Goal: Complete application form

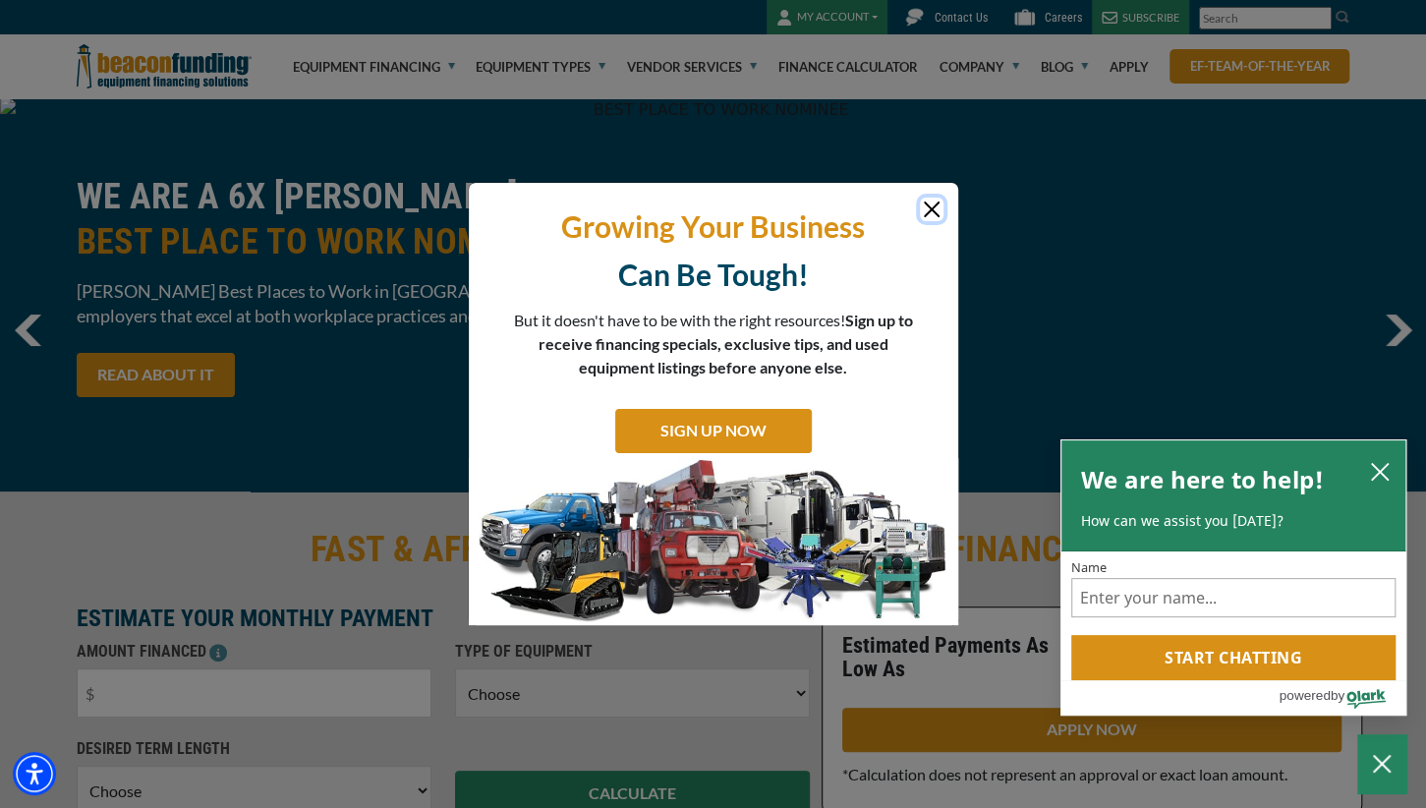
click at [933, 207] on button "Close" at bounding box center [932, 210] width 24 height 24
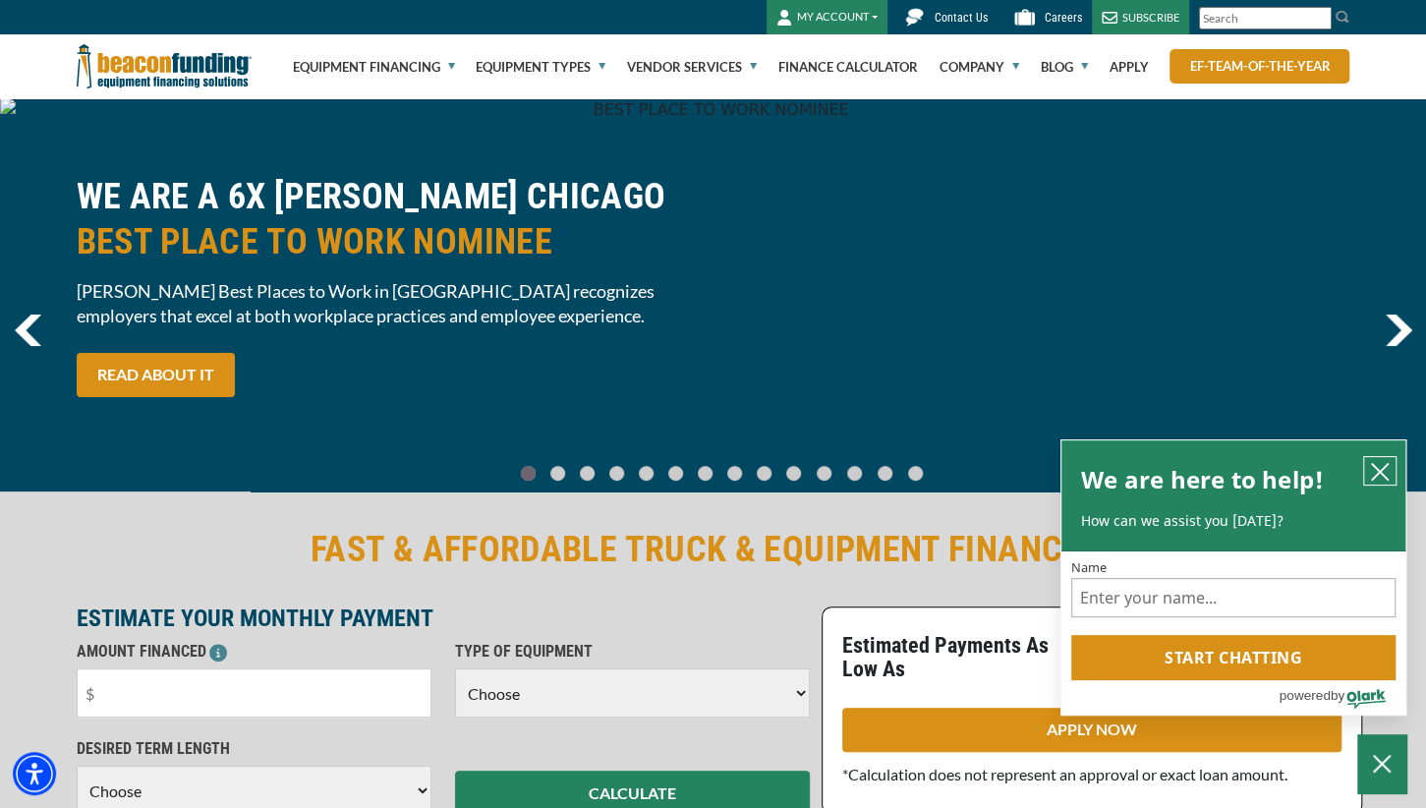
click at [1384, 474] on icon "close chatbox" at bounding box center [1380, 472] width 20 height 20
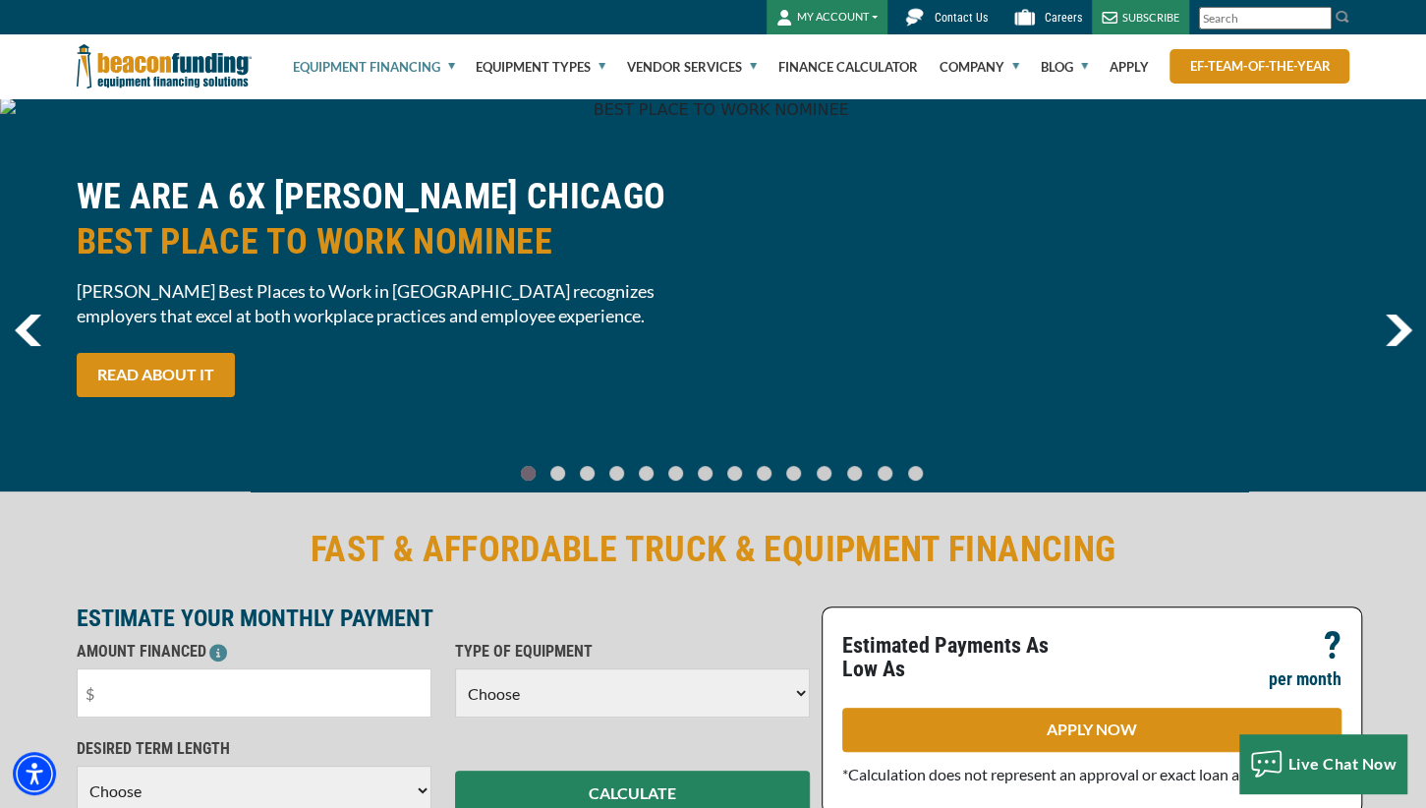
click at [449, 58] on link "Equipment Financing" at bounding box center [374, 66] width 162 height 63
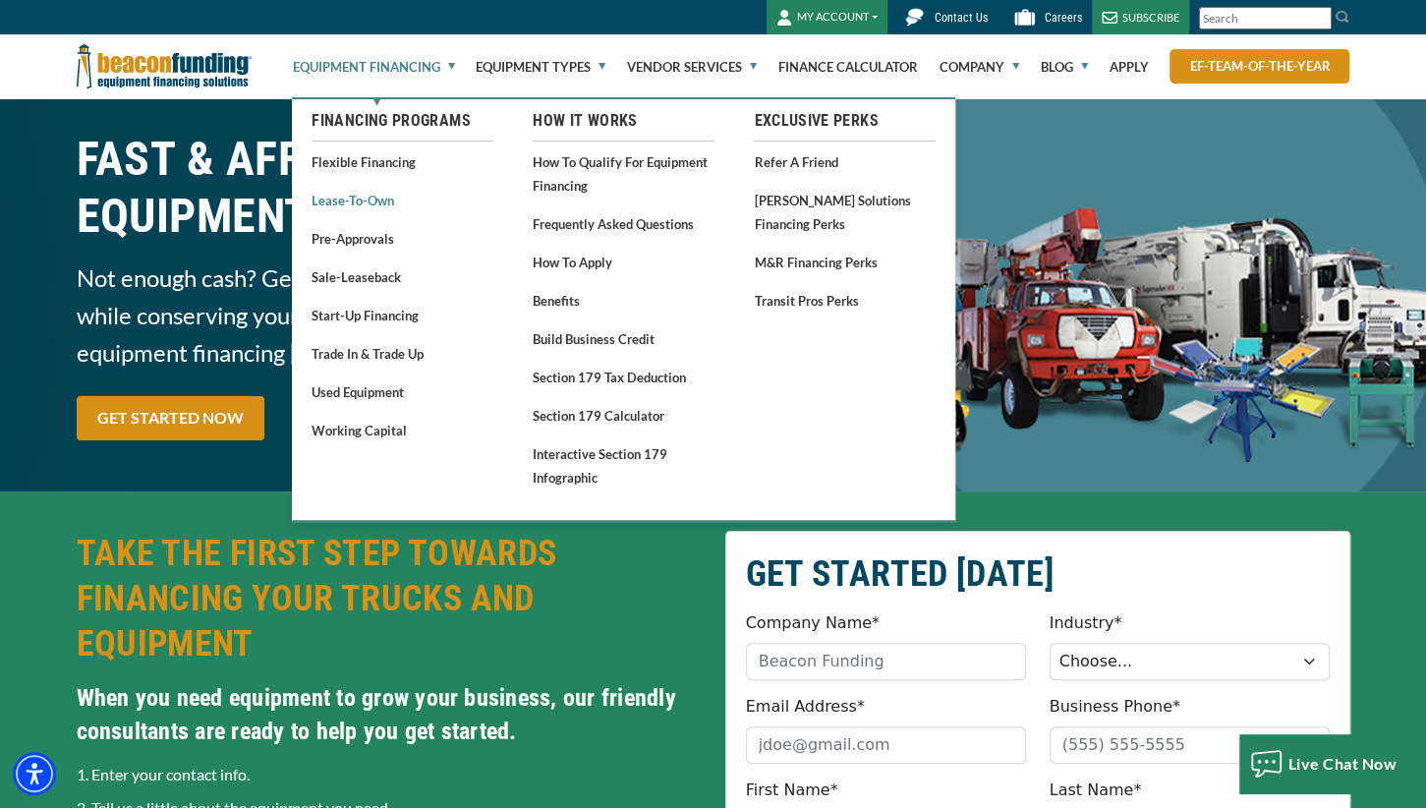
click at [369, 200] on link "Lease-To-Own" at bounding box center [403, 200] width 182 height 25
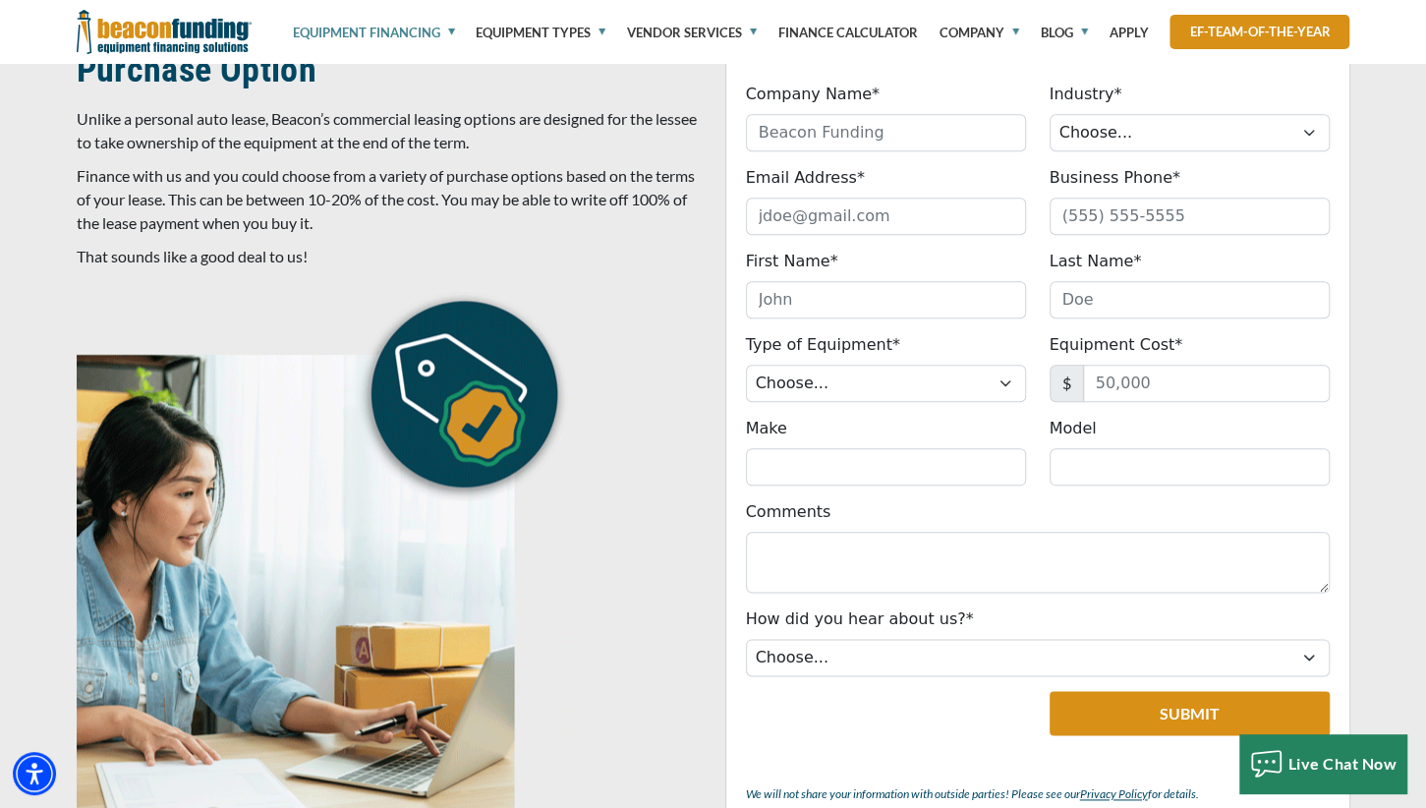
scroll to position [932, 0]
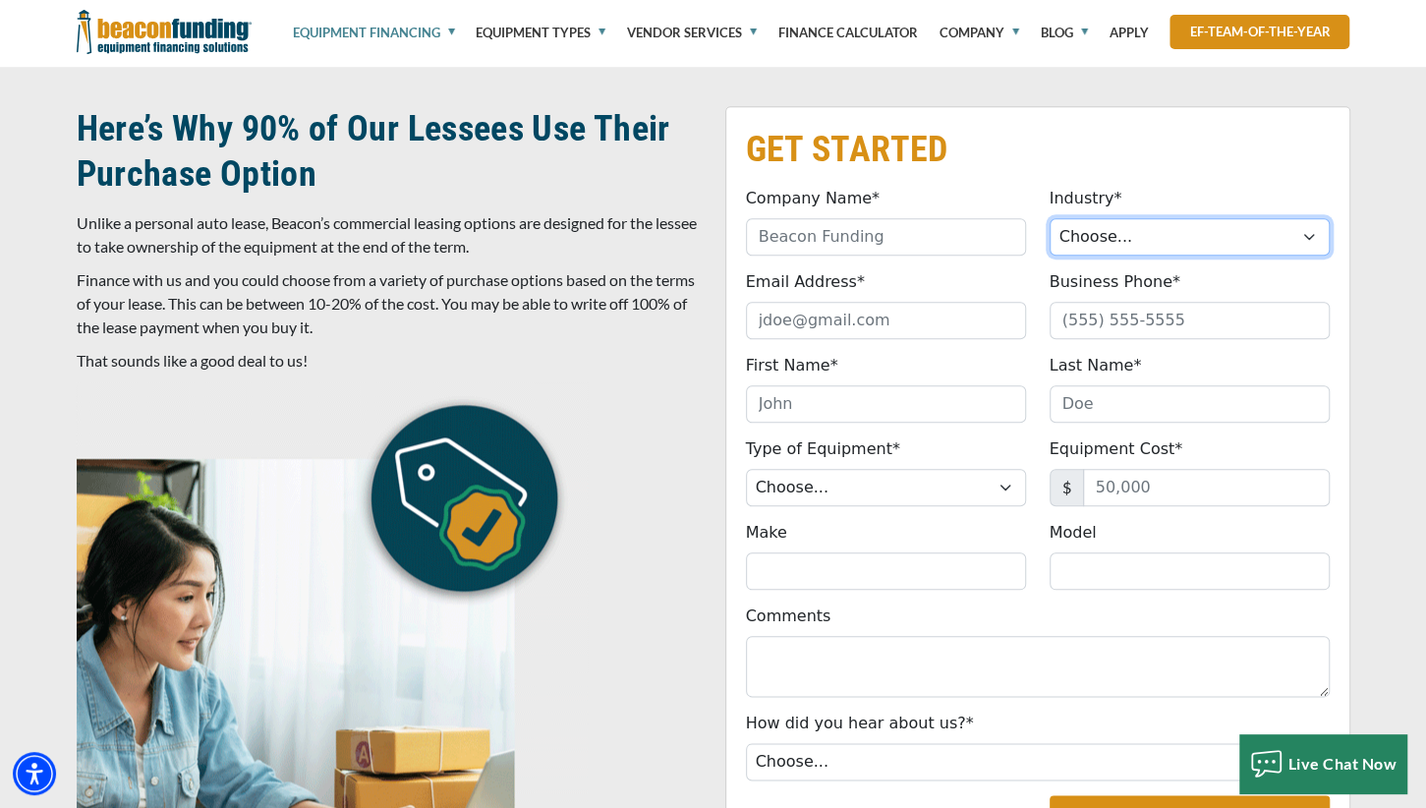
click at [1050, 218] on select "Choose... Towing Landscape/Hardscape Decorated Apparel Septic Light Constructio…" at bounding box center [1190, 236] width 280 height 37
select select "3"
click option "Decorated Apparel" at bounding box center [0, 0] width 0 height 0
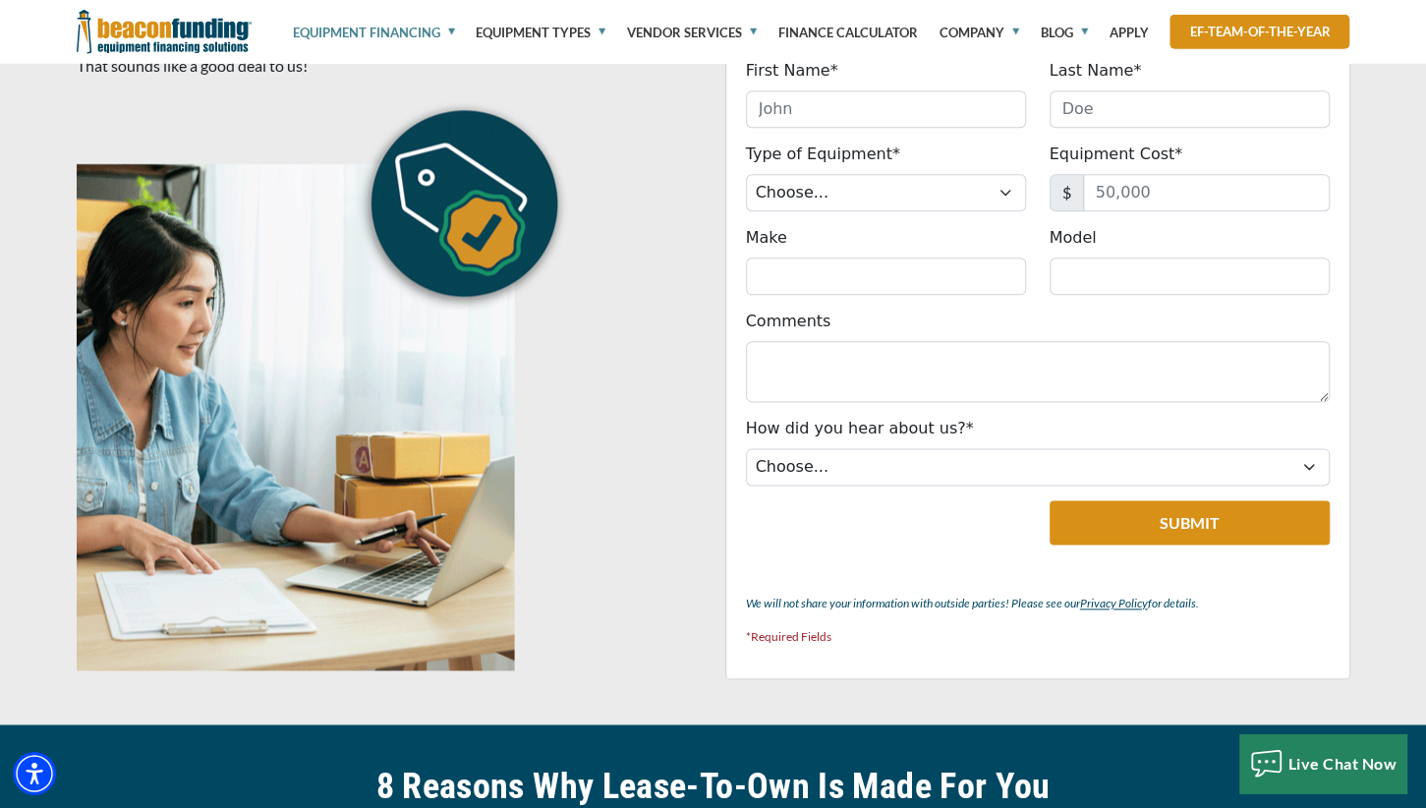
scroll to position [1242, 0]
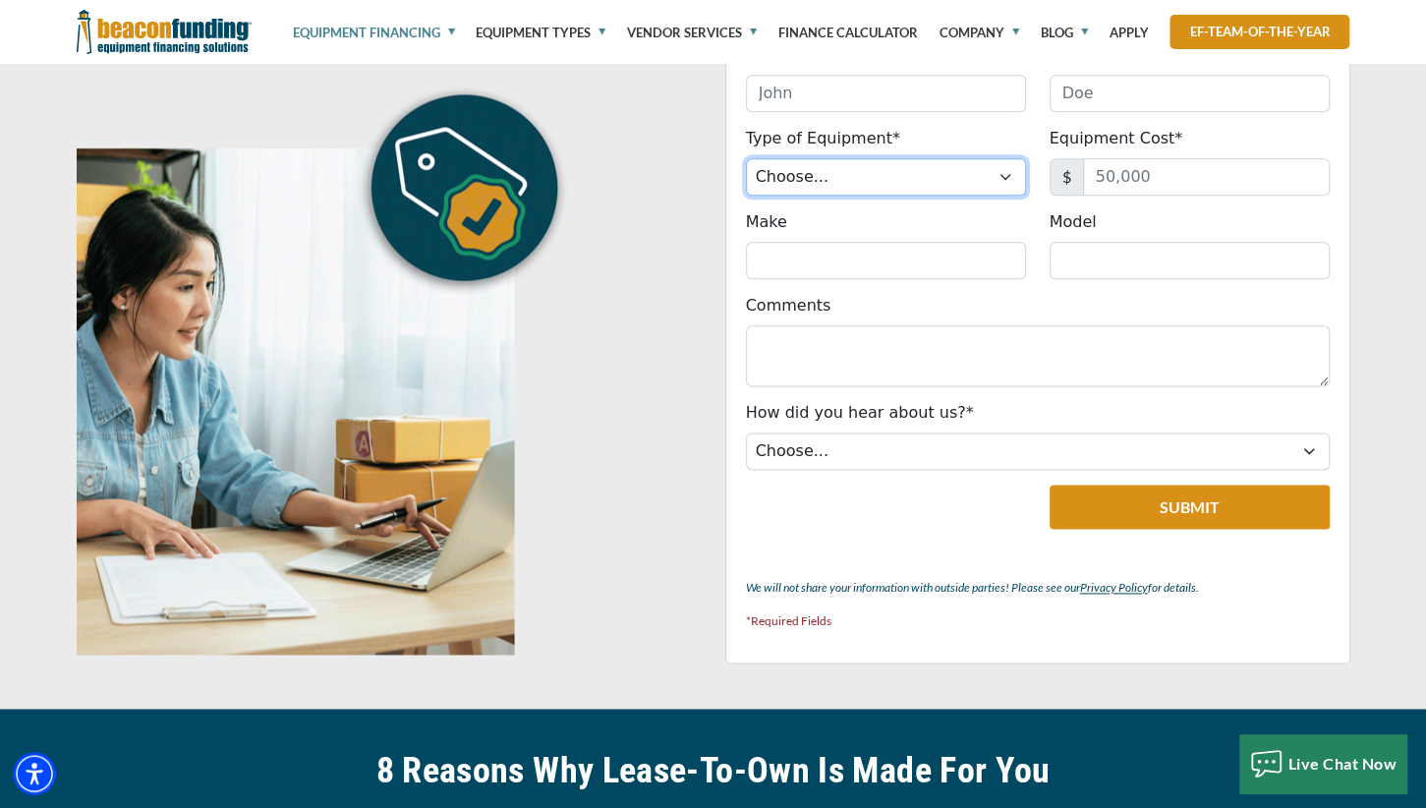
click at [746, 158] on select "Choose... Backhoe Boom/Bucket Truck Chipper Commercial Mower Crane DTG/DTF Prin…" at bounding box center [886, 176] width 280 height 37
select select "10"
click option "DTG/DTF Printing" at bounding box center [0, 0] width 0 height 0
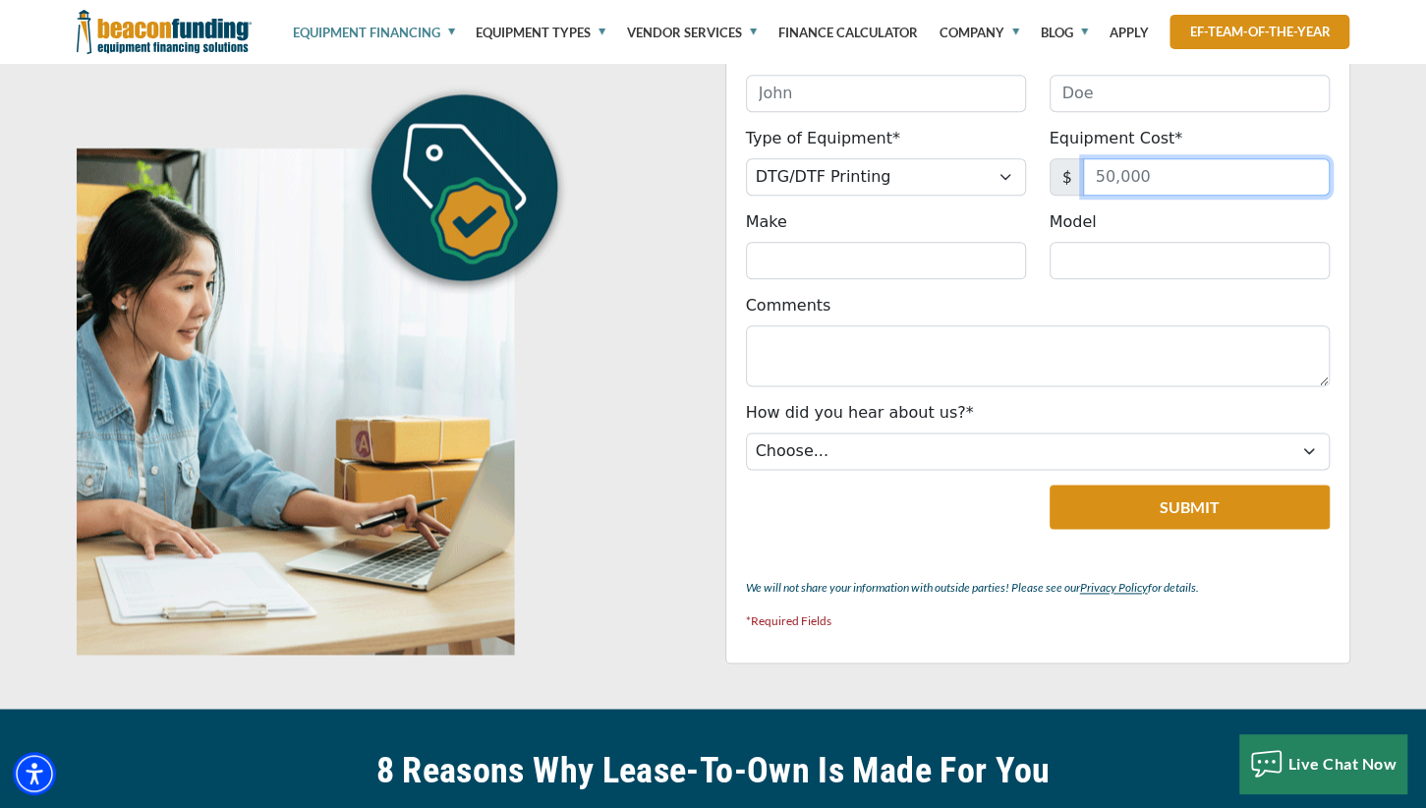
drag, startPoint x: 1181, startPoint y: 168, endPoint x: 951, endPoint y: 187, distance: 230.8
click at [1083, 187] on input "Equipment Cost*" at bounding box center [1206, 176] width 247 height 37
drag, startPoint x: 1159, startPoint y: 177, endPoint x: 1189, endPoint y: 179, distance: 30.5
click at [1189, 179] on input "Equipment Cost*" at bounding box center [1206, 176] width 247 height 37
click at [1163, 173] on input "Equipment Cost*" at bounding box center [1206, 176] width 247 height 37
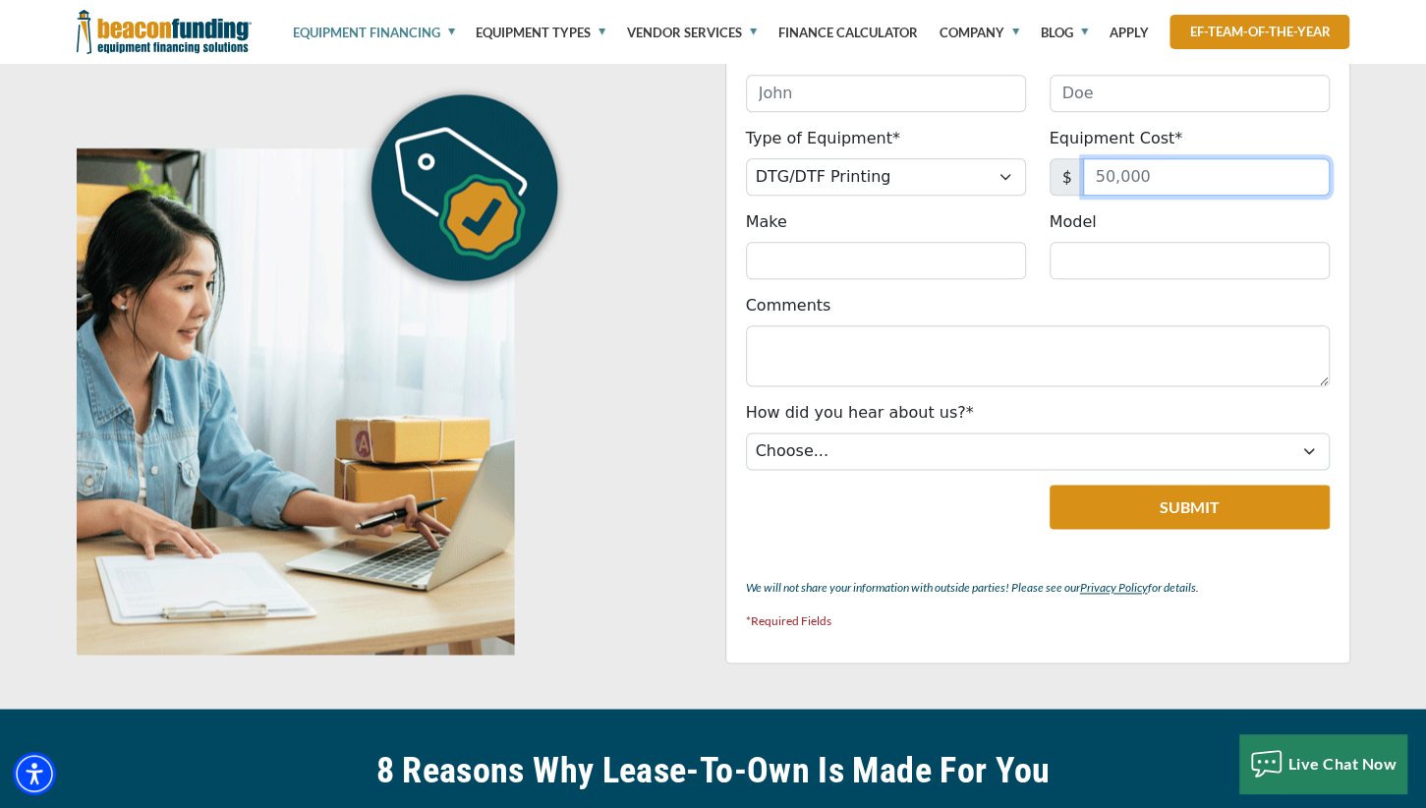
click at [1163, 174] on input "Equipment Cost*" at bounding box center [1206, 176] width 247 height 37
drag, startPoint x: 1143, startPoint y: 174, endPoint x: 992, endPoint y: 169, distance: 151.5
click at [1083, 170] on input "Equipment Cost*" at bounding box center [1206, 176] width 247 height 37
type input "14,000"
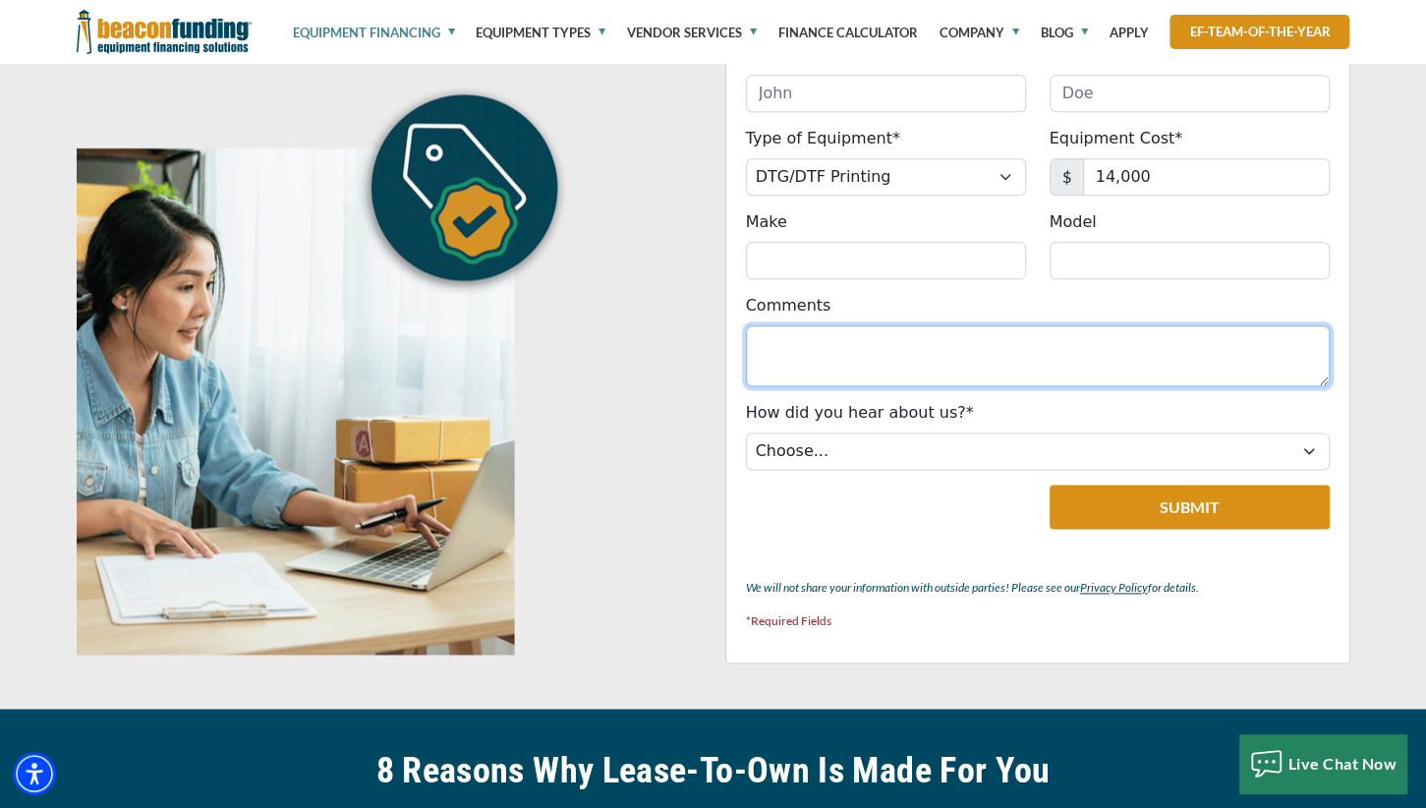
click at [897, 365] on textarea "Comments" at bounding box center [1038, 355] width 584 height 61
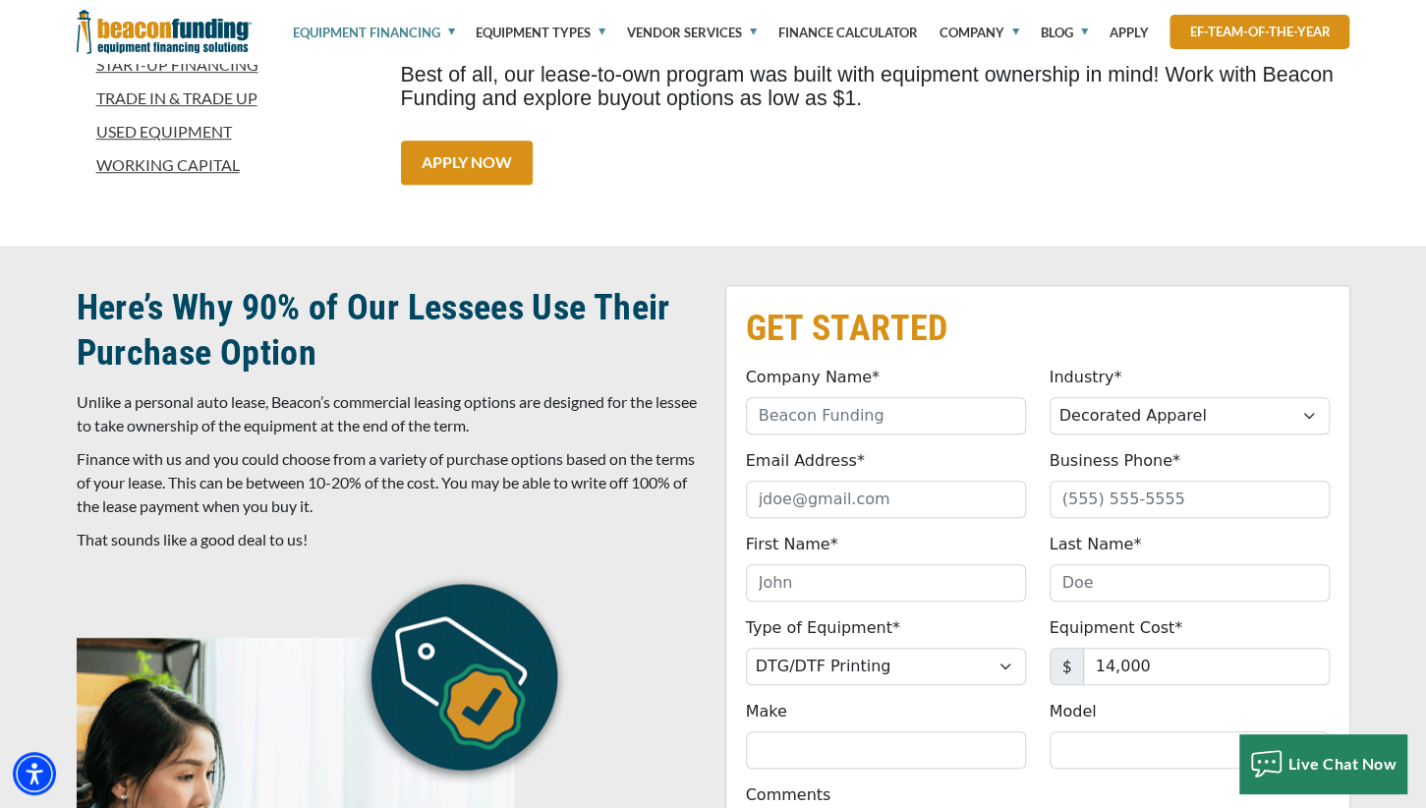
scroll to position [829, 0]
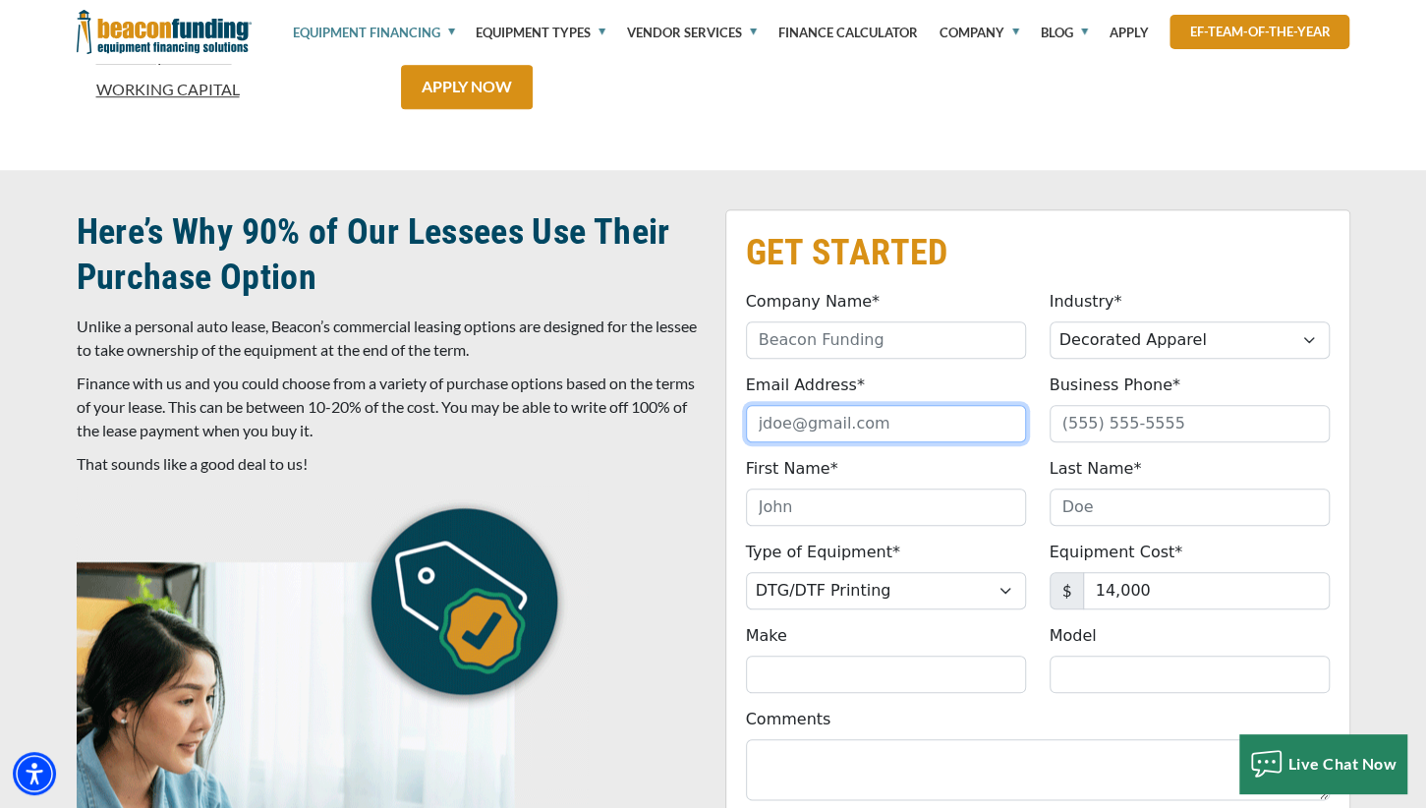
click at [910, 430] on input "Email Address*" at bounding box center [886, 423] width 280 height 37
type input "bryan@jscrafters.com"
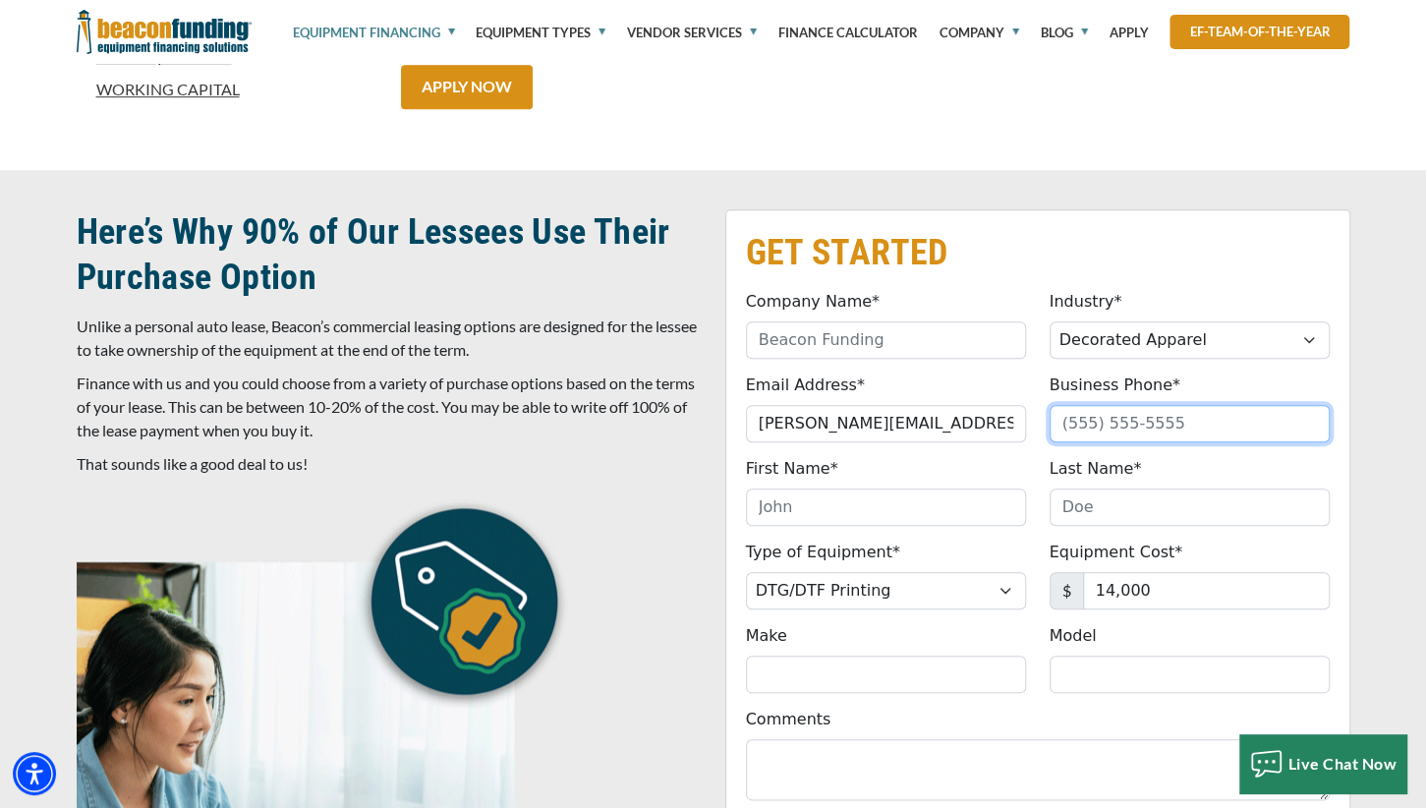
click at [1187, 435] on input "Business Phone*" at bounding box center [1190, 423] width 280 height 37
type input "(337) 717-7588"
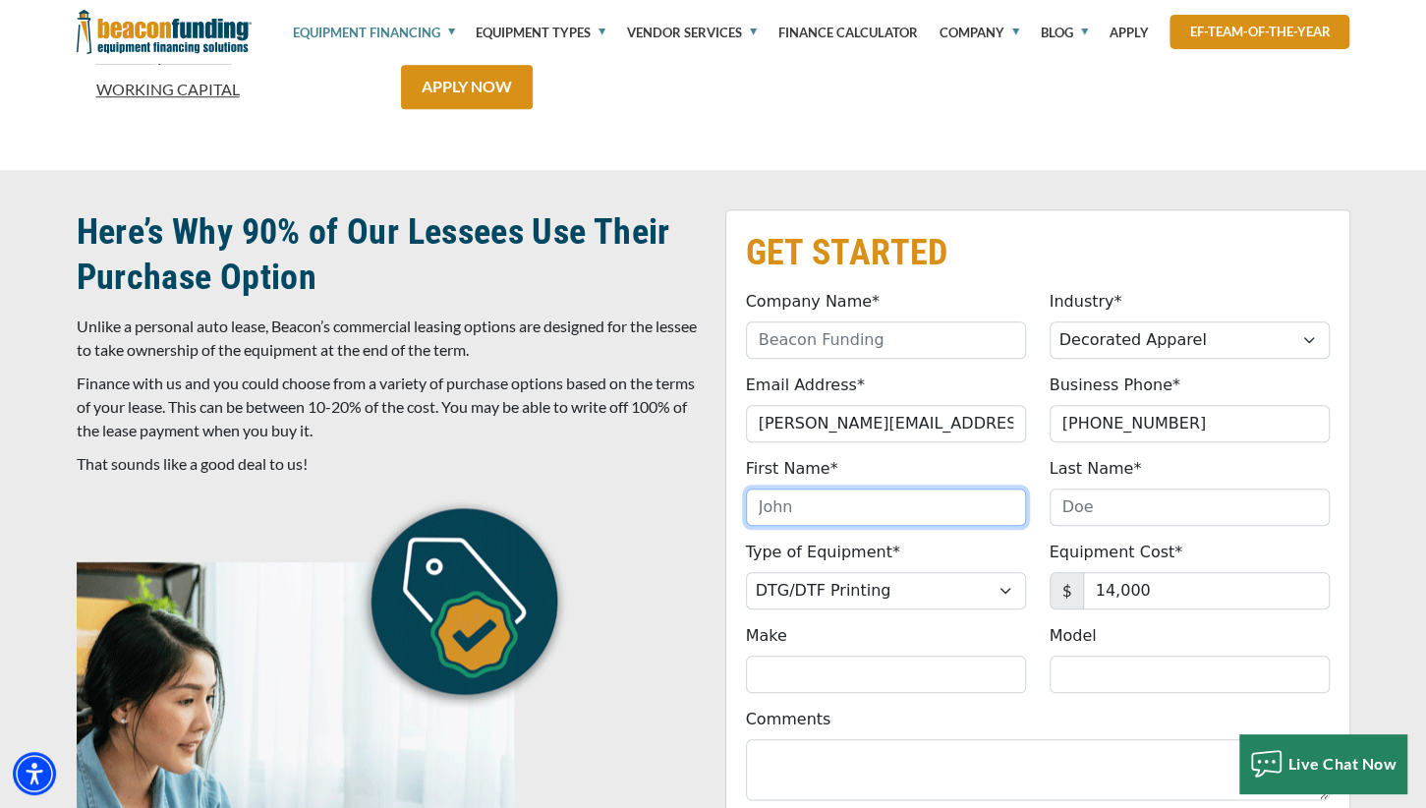
click at [834, 511] on input "First Name*" at bounding box center [886, 507] width 280 height 37
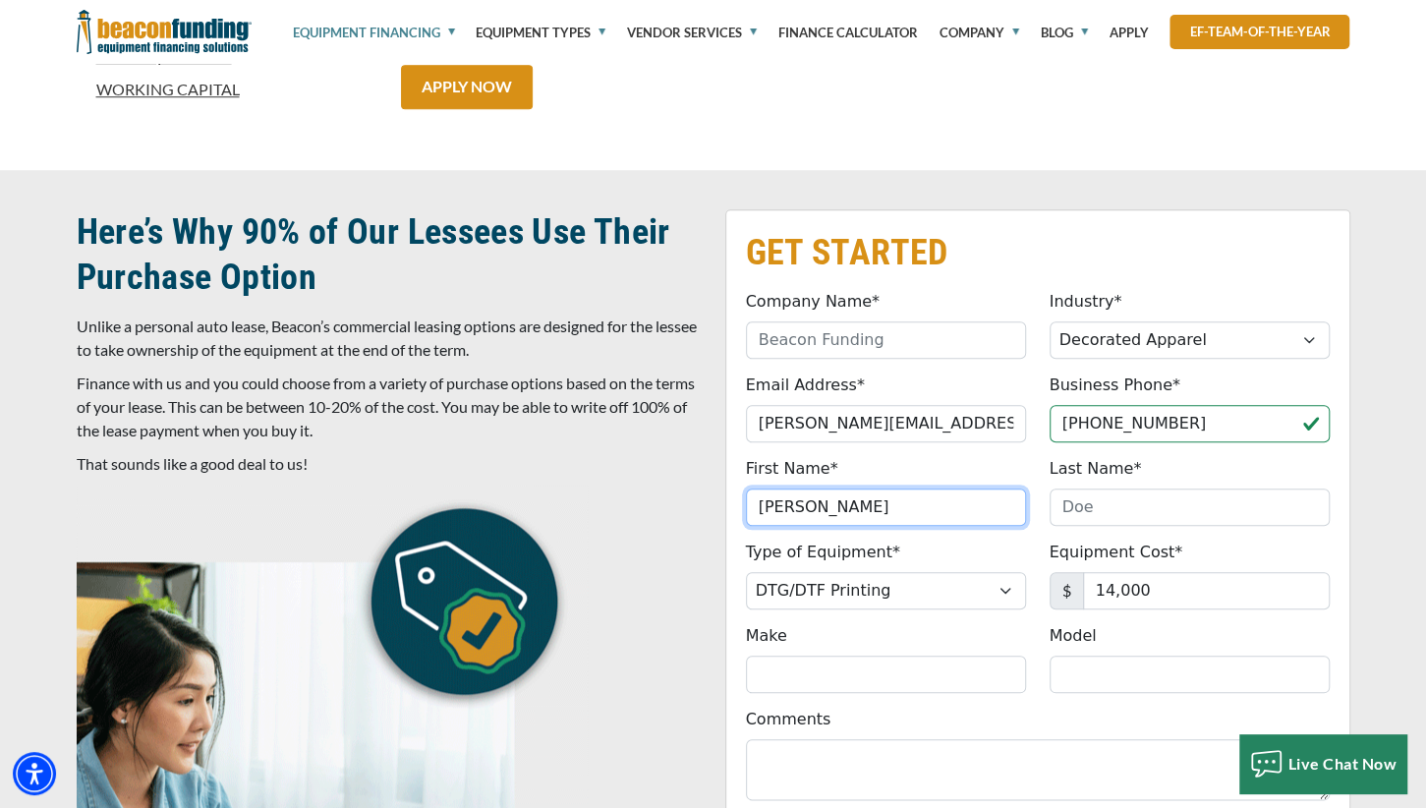
type input "Bryan"
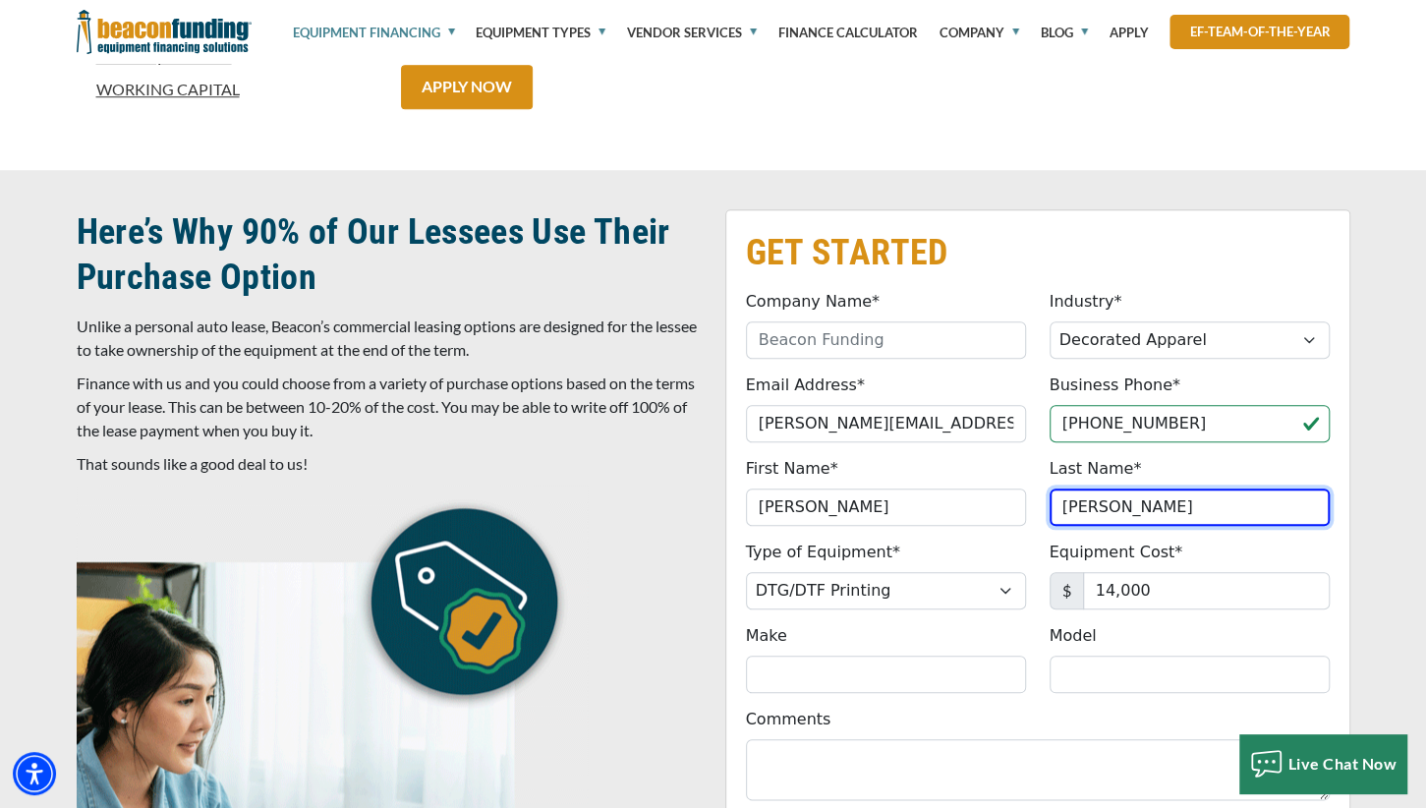
type input "Quebodeaux"
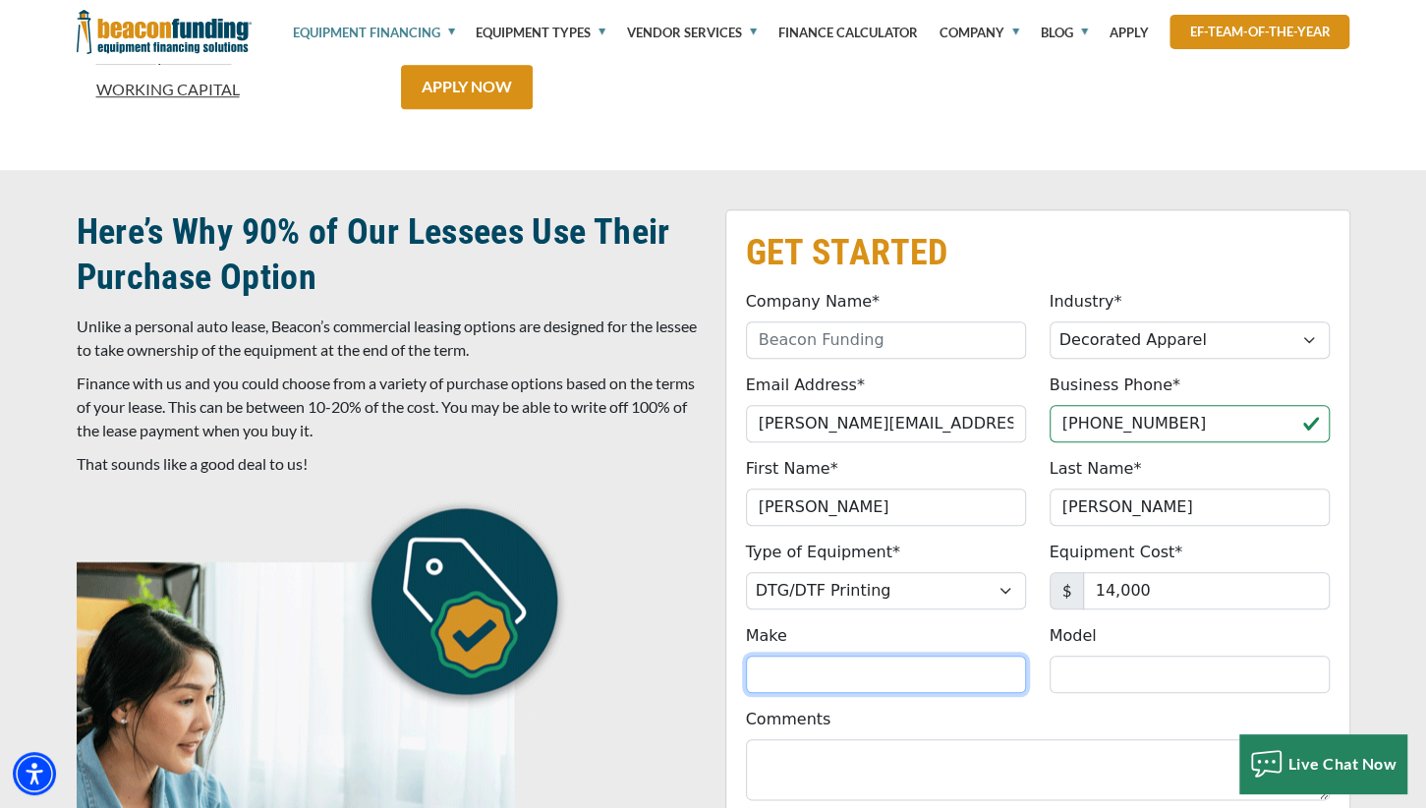
click at [814, 675] on input "Make" at bounding box center [886, 674] width 280 height 37
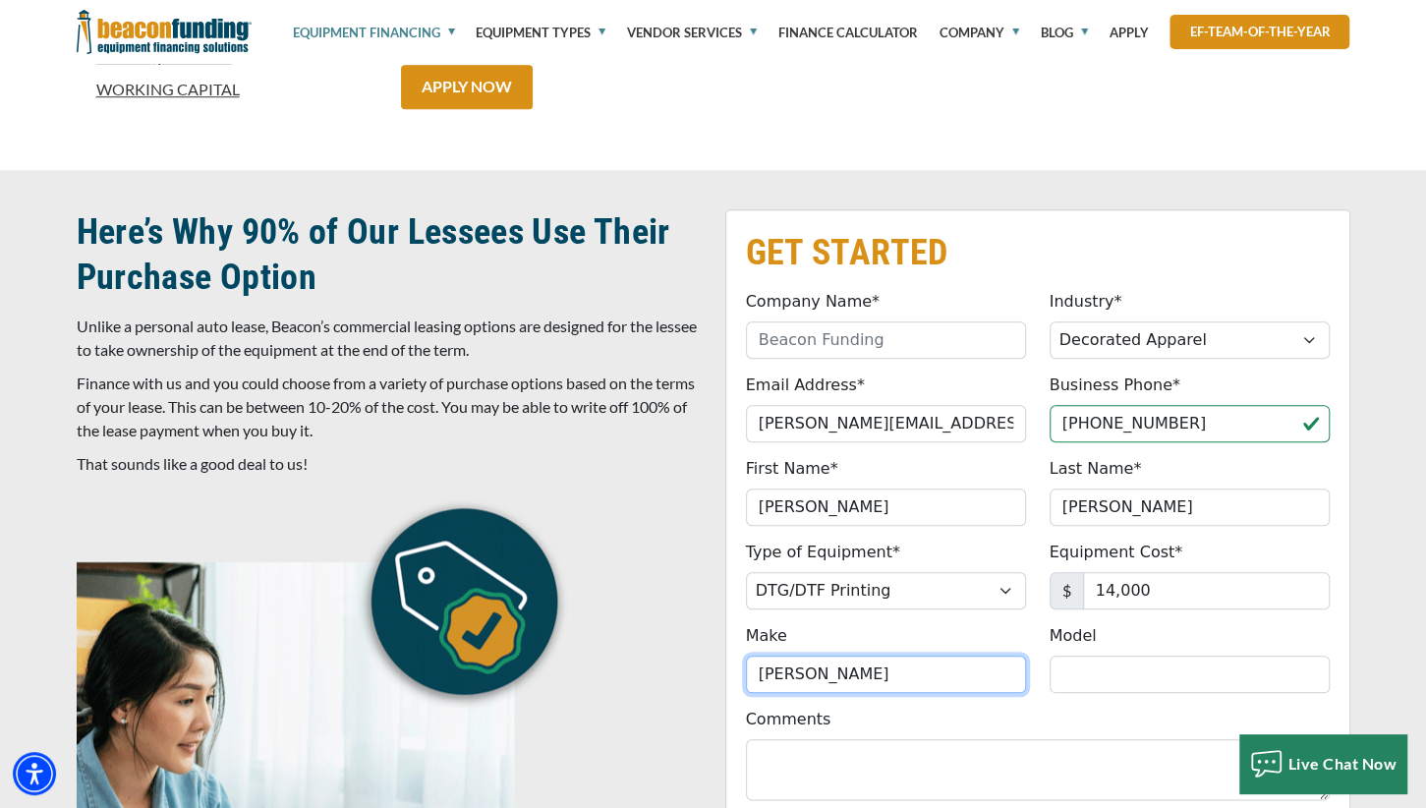
type input "Roland"
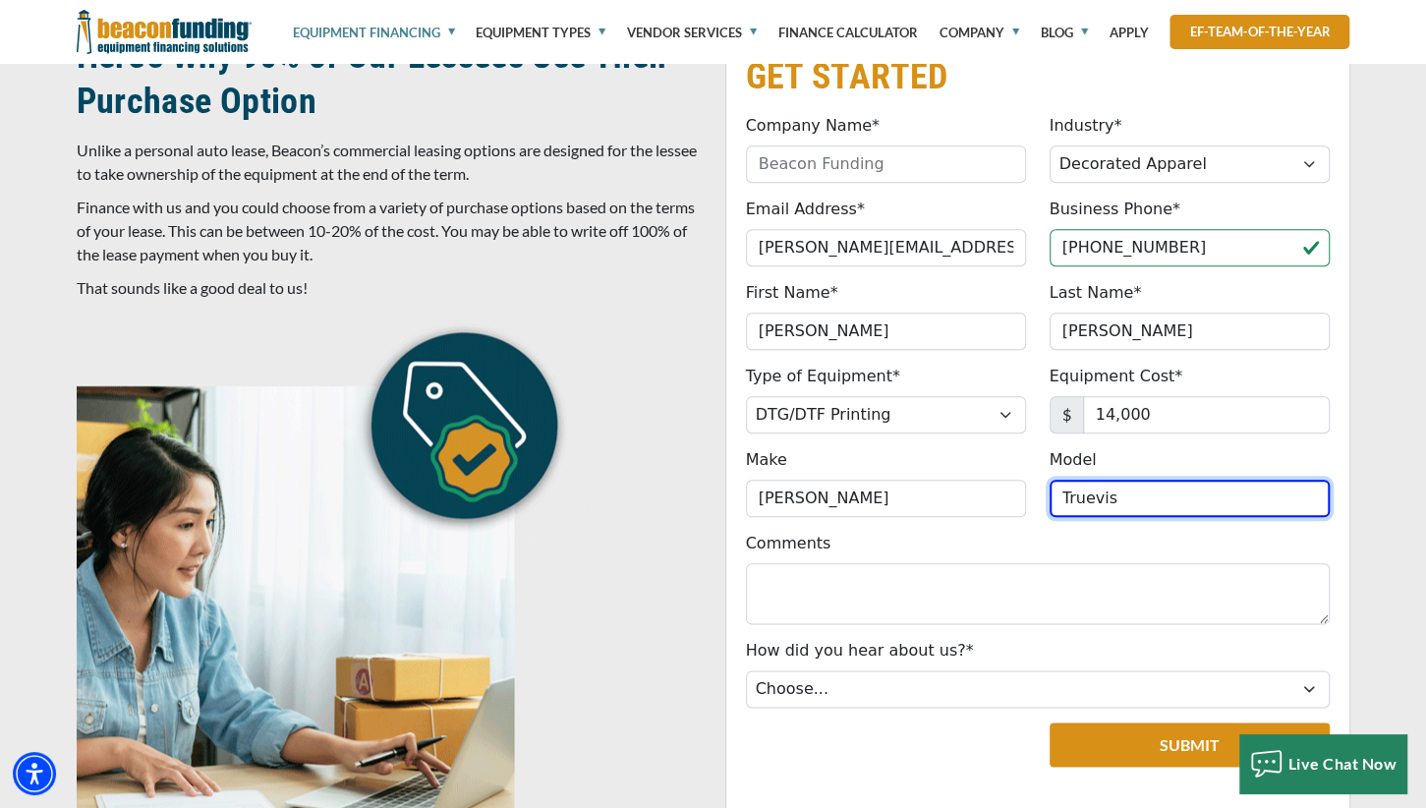
scroll to position [1139, 0]
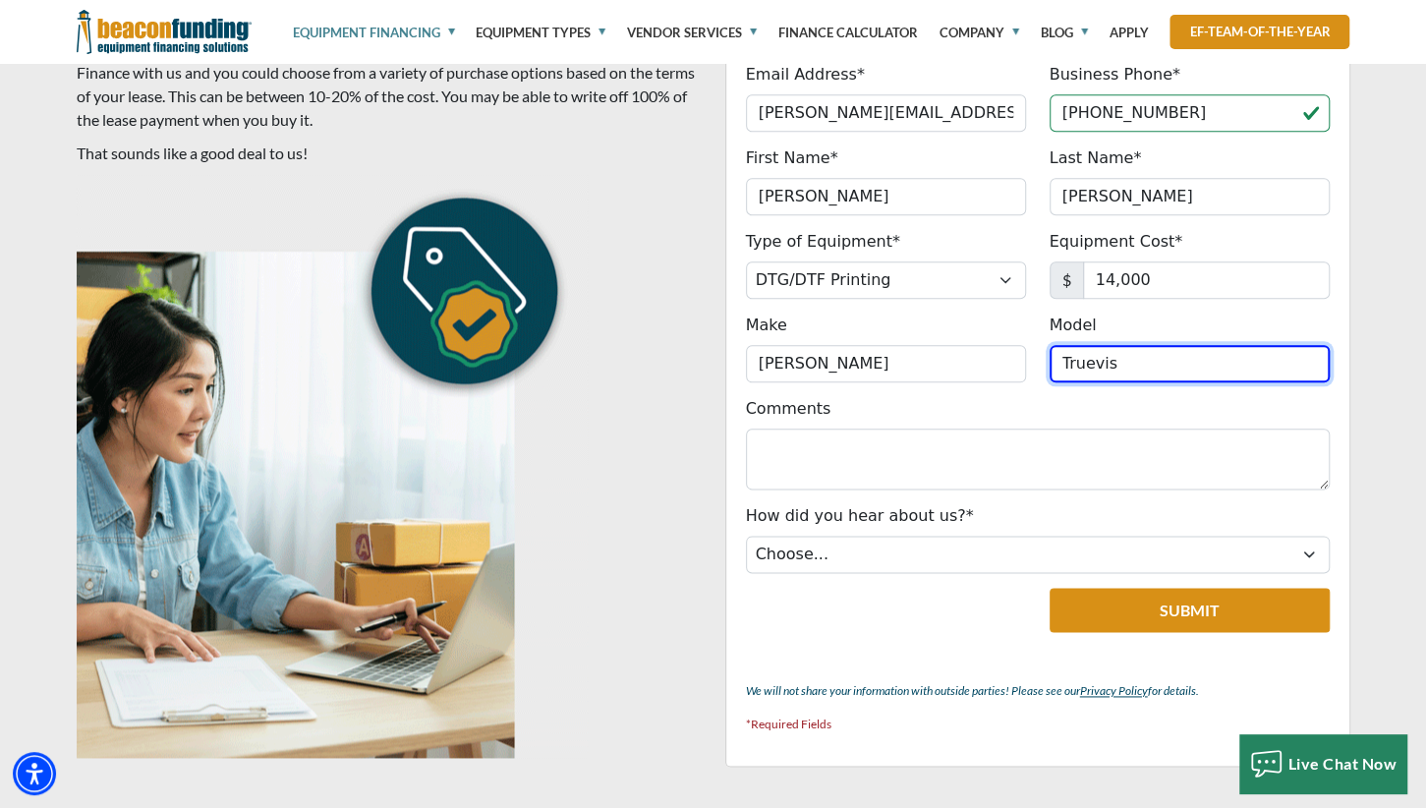
type input "Truevis"
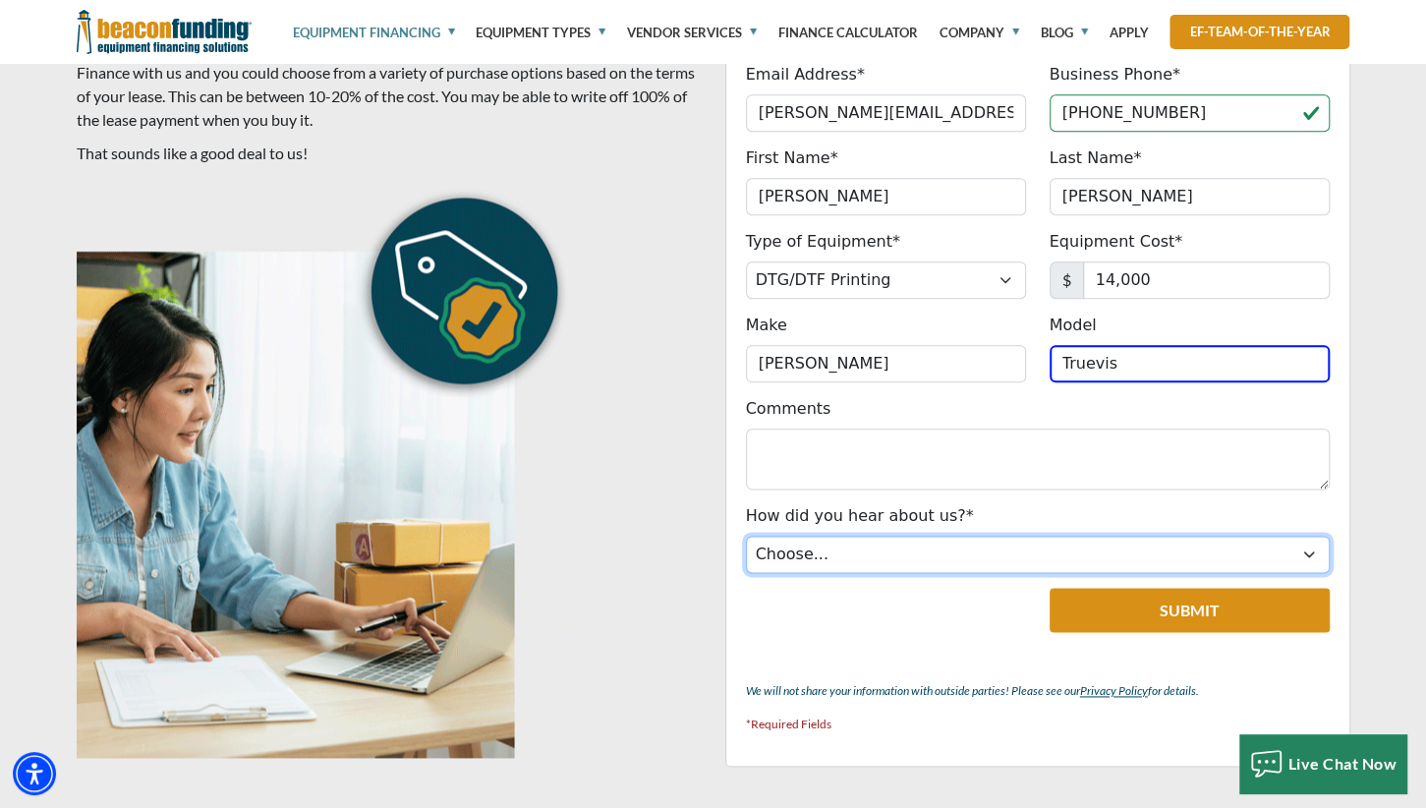
click at [746, 536] on select "Choose... Internet Search Vendor Referral Word of Mouth Client Referral Email E…" at bounding box center [1038, 554] width 584 height 37
select select "14"
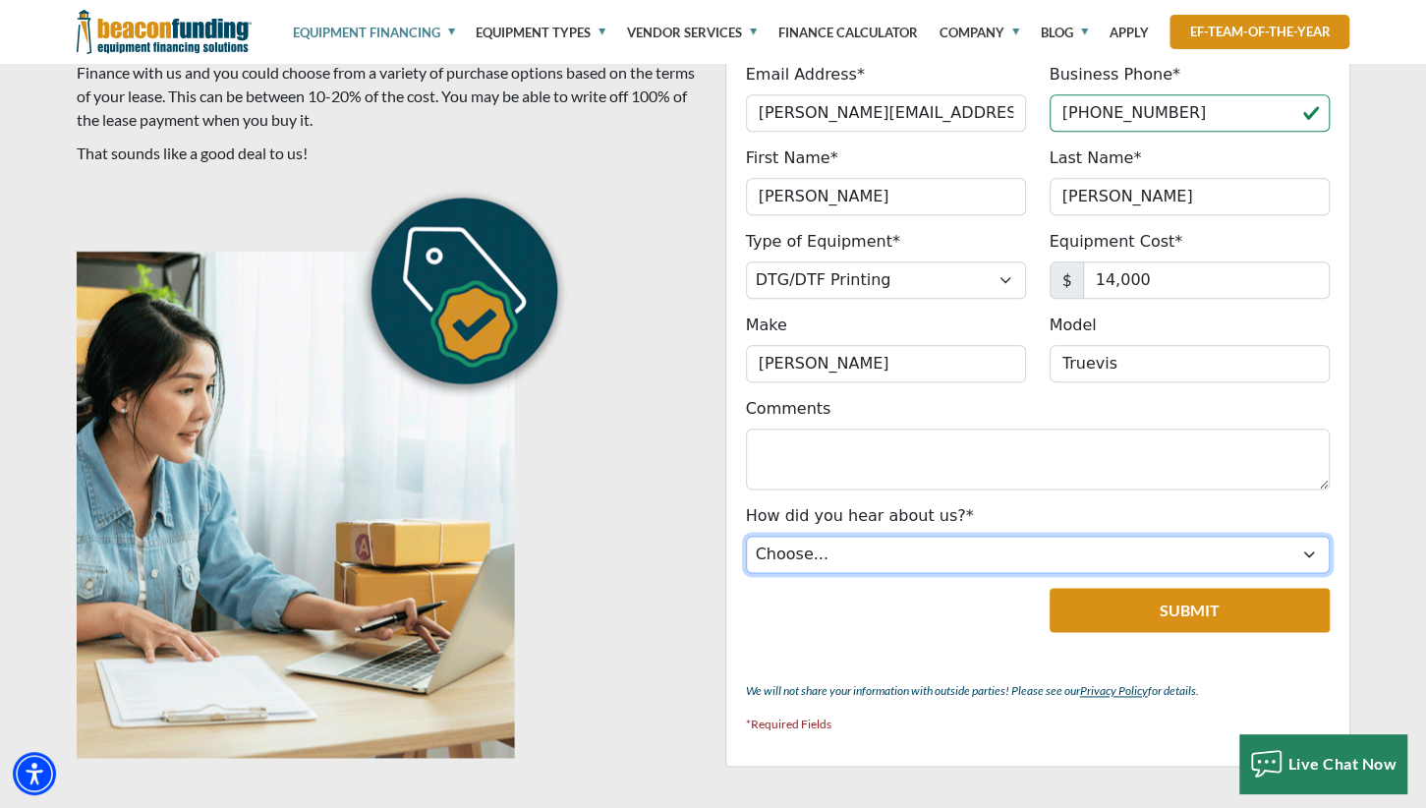
click option "Other" at bounding box center [0, 0] width 0 height 0
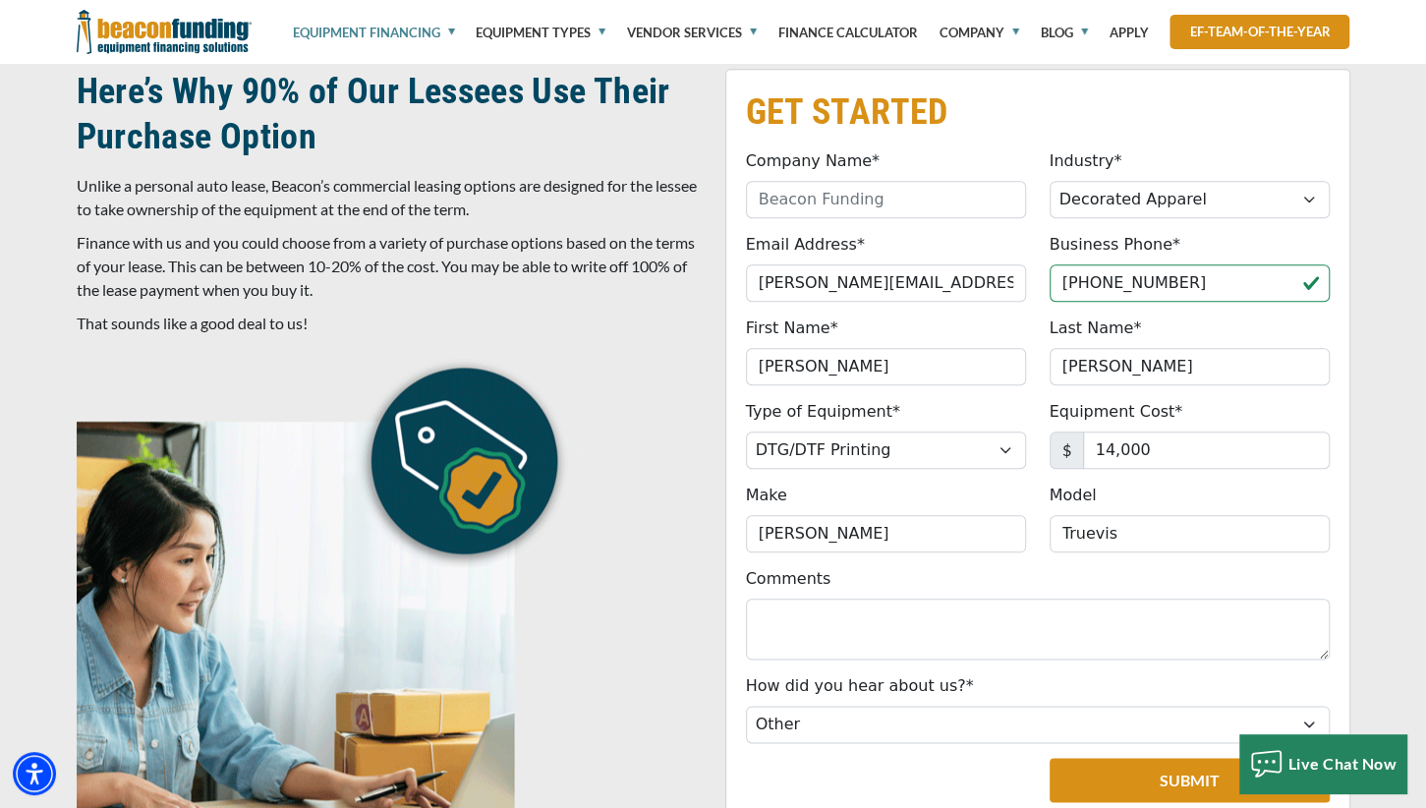
scroll to position [932, 0]
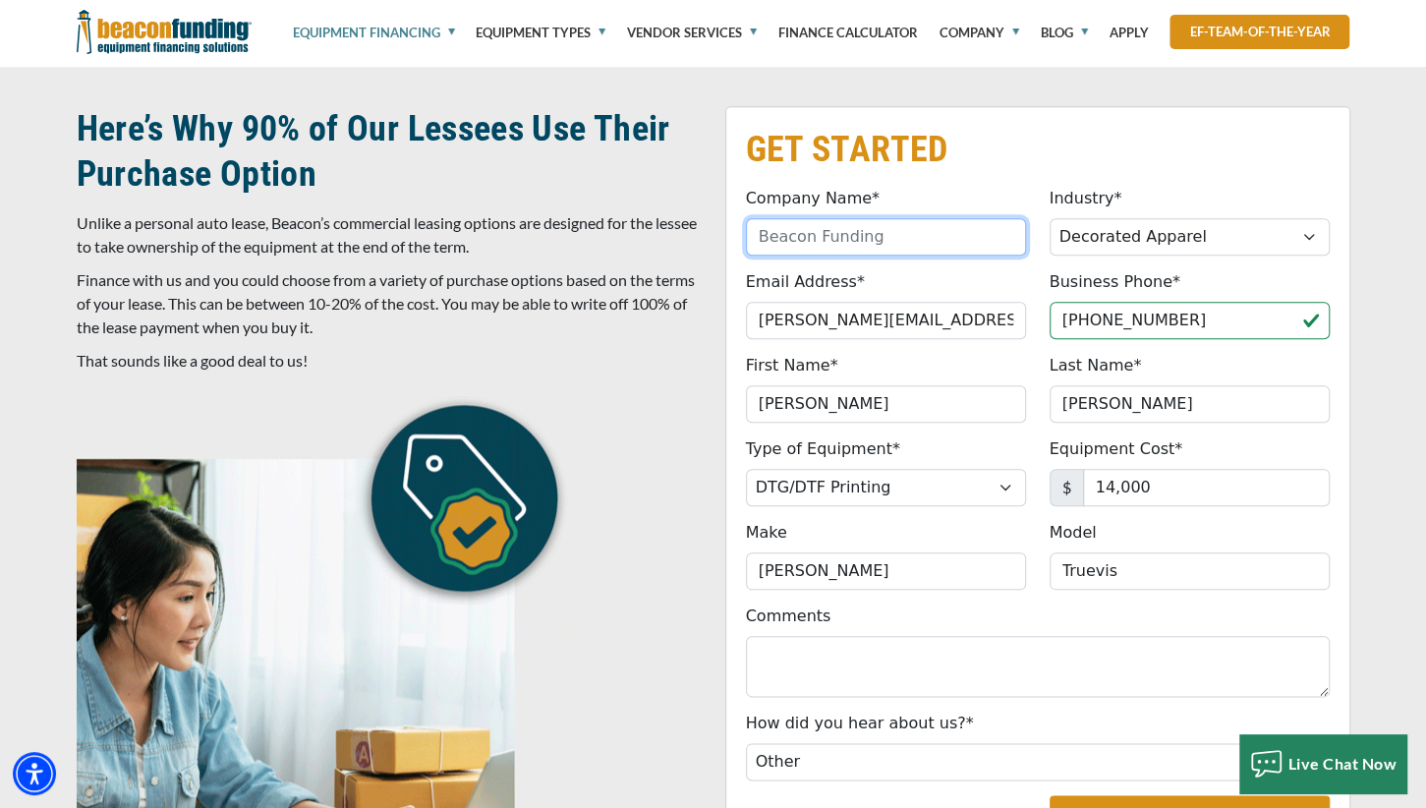
drag, startPoint x: 927, startPoint y: 246, endPoint x: 646, endPoint y: 264, distance: 281.7
click at [746, 256] on input "Company Name*" at bounding box center [886, 236] width 280 height 37
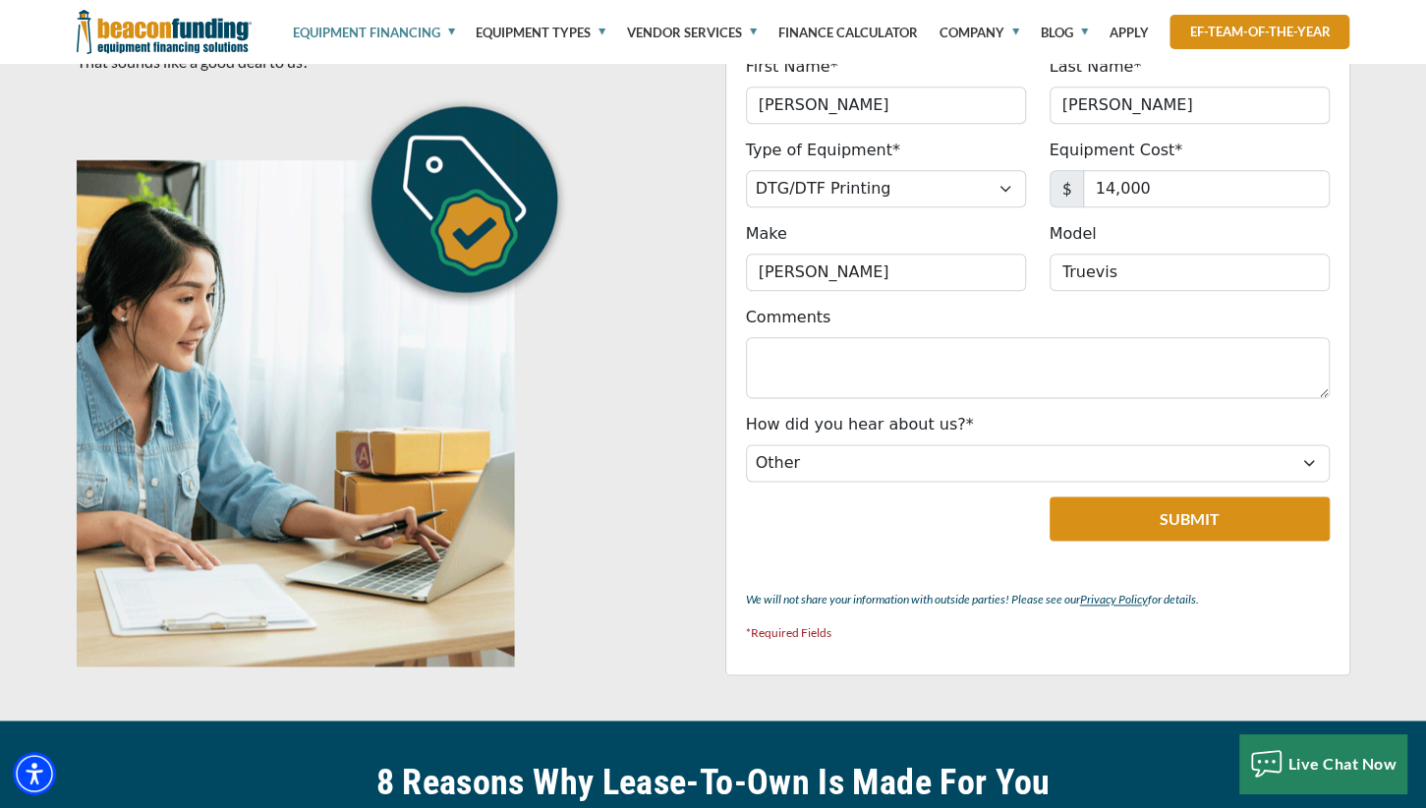
scroll to position [1347, 0]
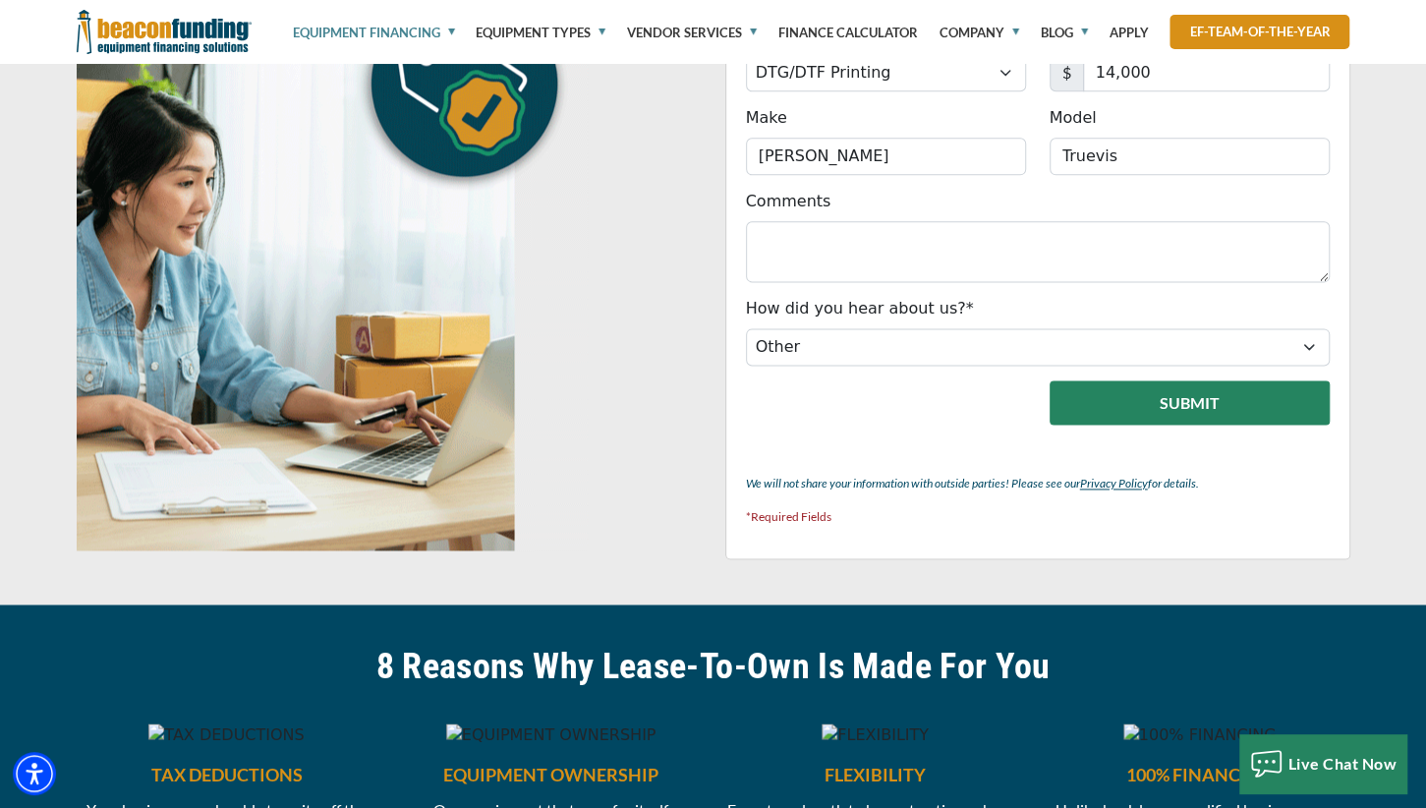
type input "James & Son Crafters"
click at [1148, 398] on button "Submit" at bounding box center [1190, 402] width 280 height 44
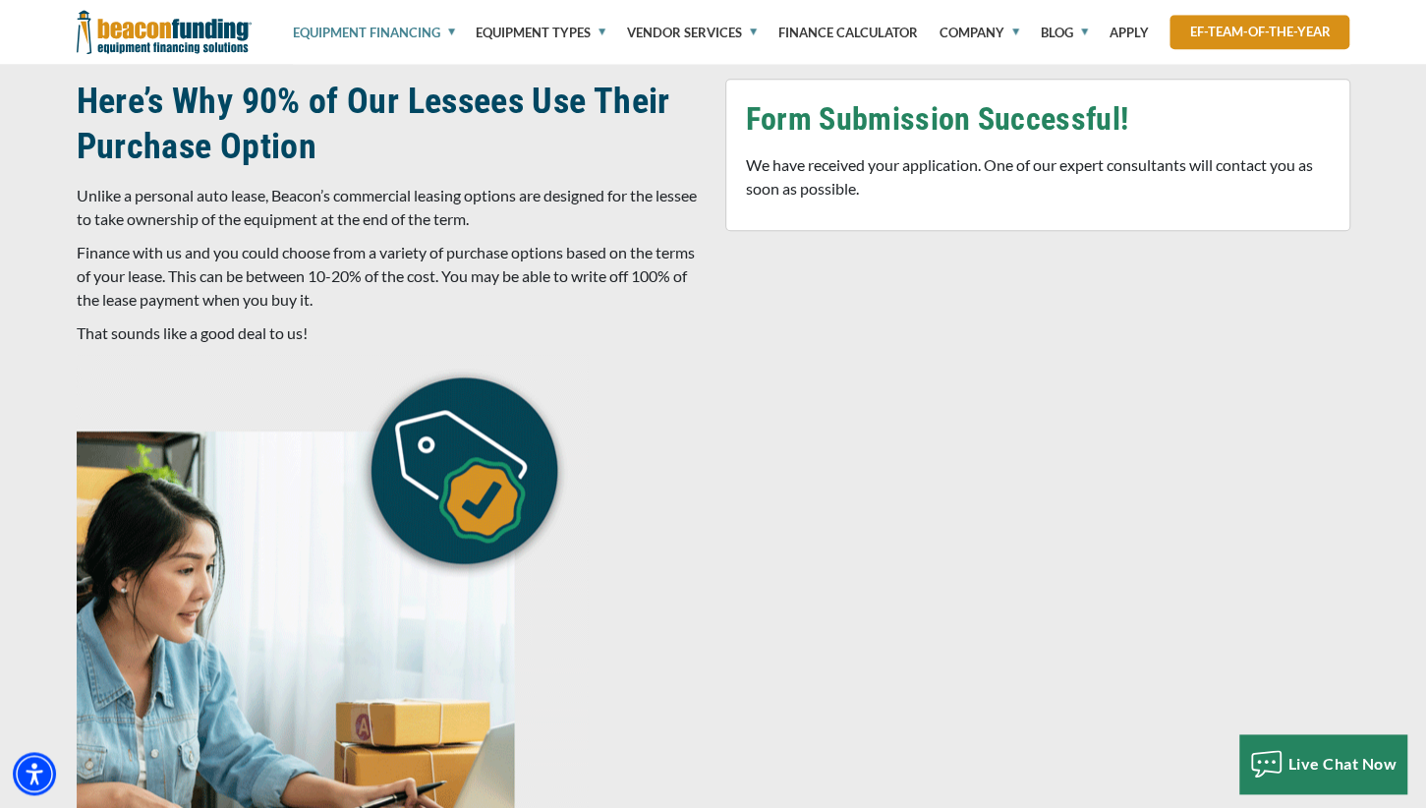
scroll to position [958, 0]
click at [394, 30] on link "Equipment Financing" at bounding box center [374, 32] width 162 height 65
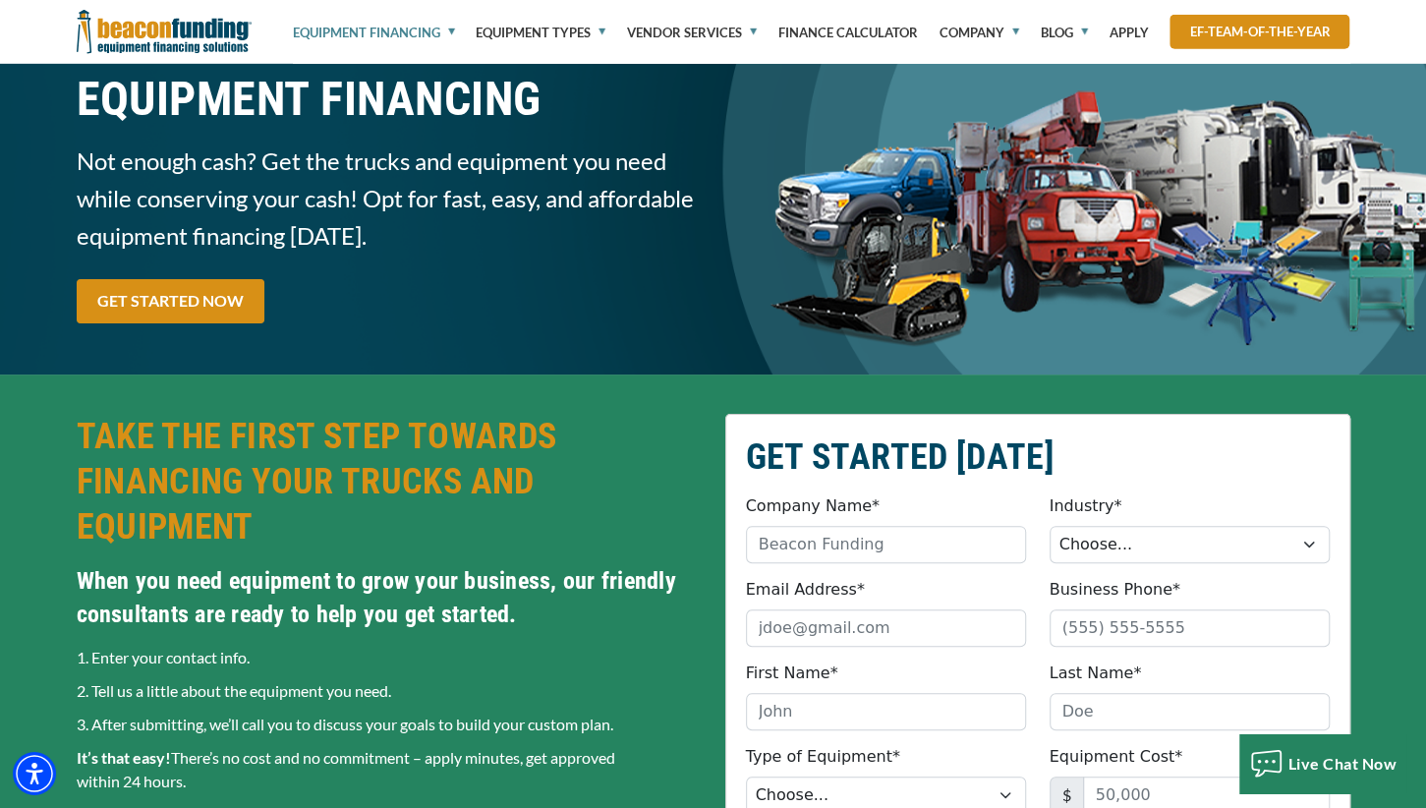
scroll to position [414, 0]
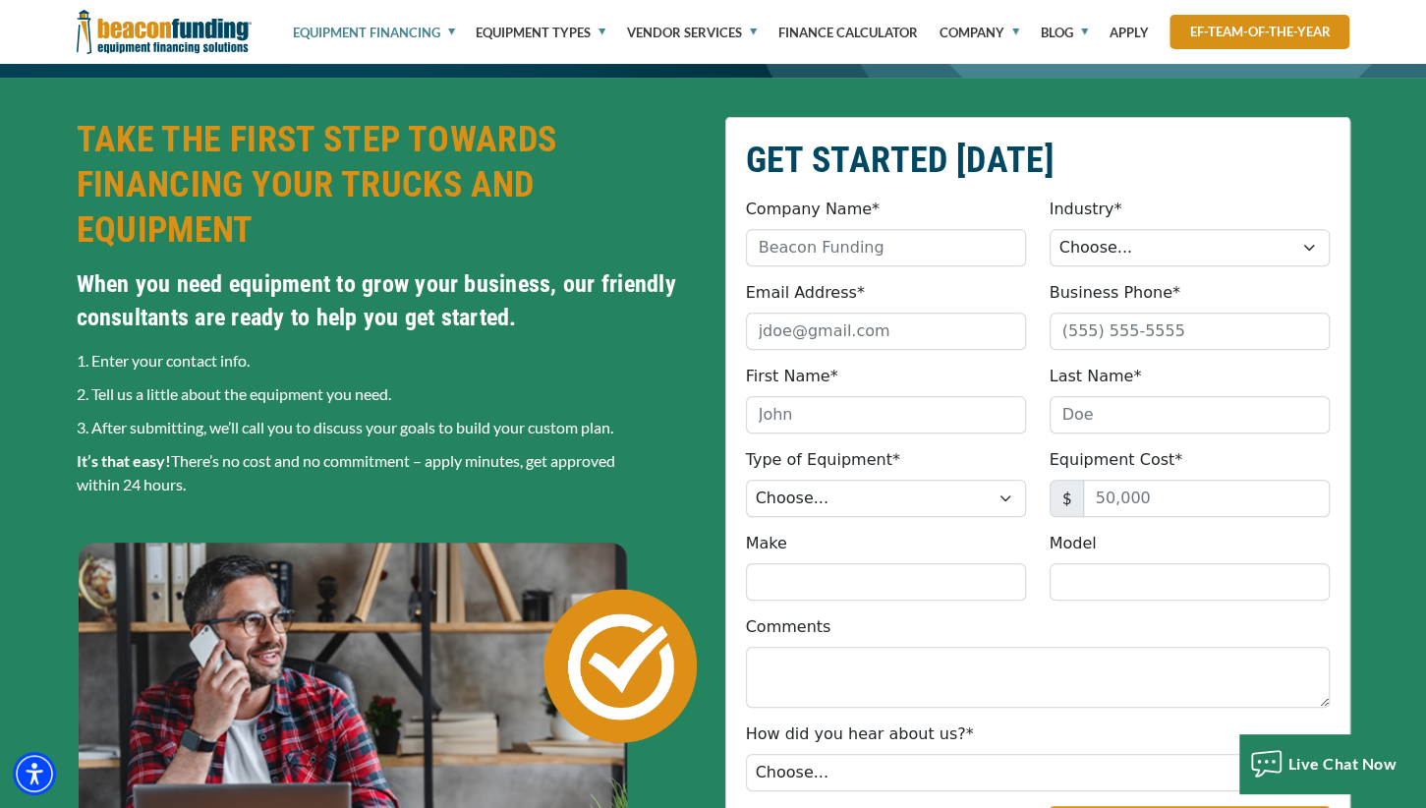
click at [642, 147] on h2 "TAKE THE FIRST STEP TOWARDS FINANCING YOUR TRUCKS AND EQUIPMENT" at bounding box center [389, 185] width 625 height 136
click at [615, 206] on h2 "TAKE THE FIRST STEP TOWARDS FINANCING YOUR TRUCKS AND EQUIPMENT" at bounding box center [389, 185] width 625 height 136
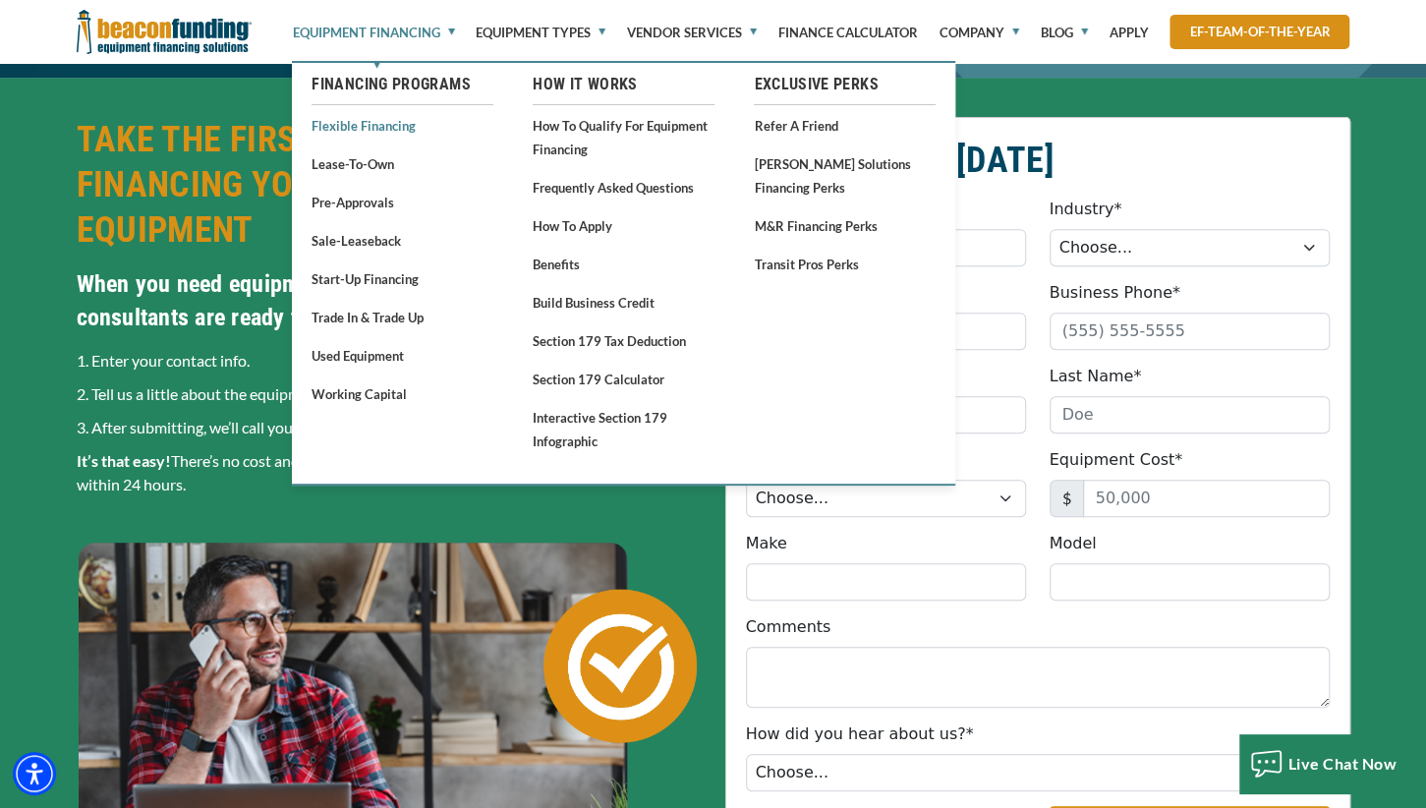
click at [380, 120] on link "Flexible Financing" at bounding box center [403, 125] width 182 height 25
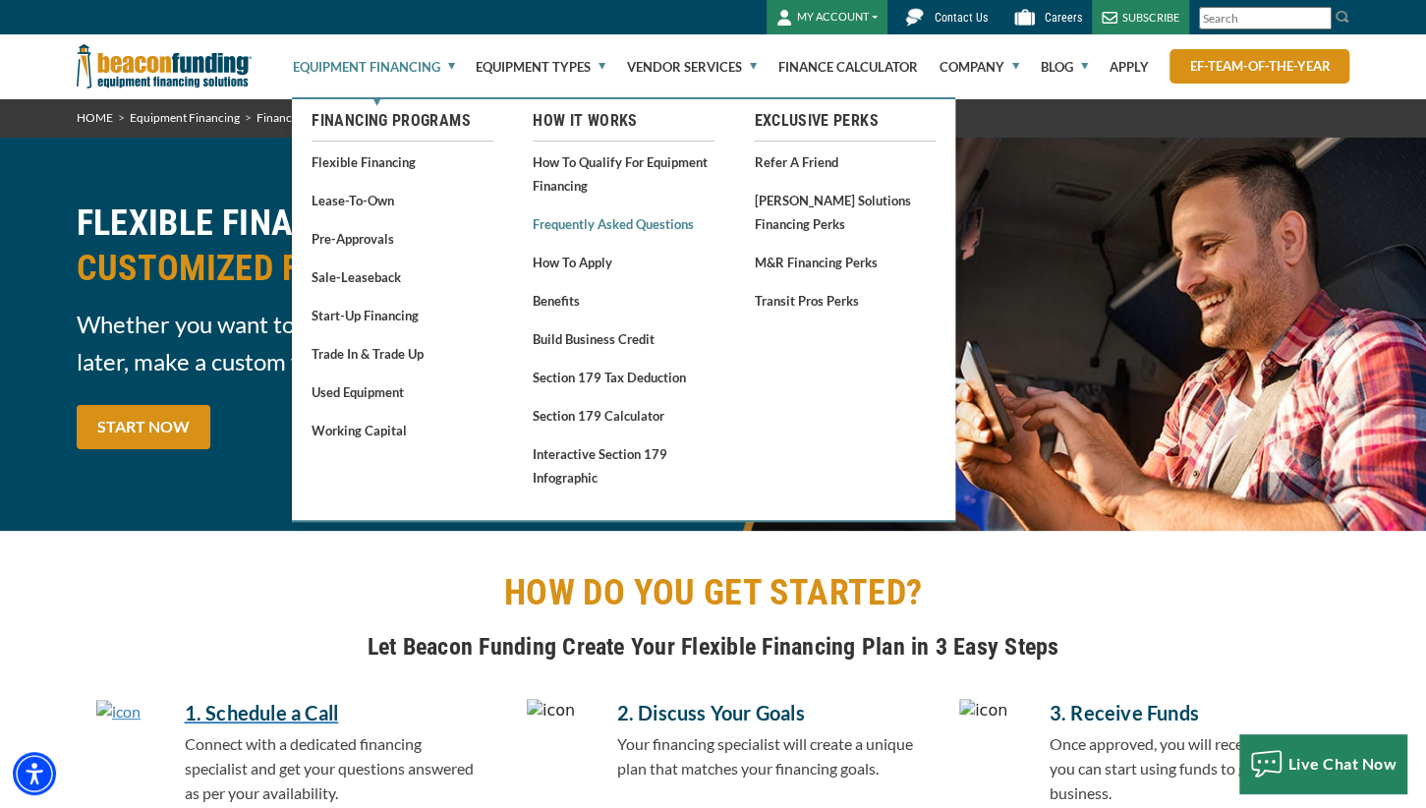
click at [635, 219] on link "Frequently Asked Questions" at bounding box center [624, 223] width 182 height 25
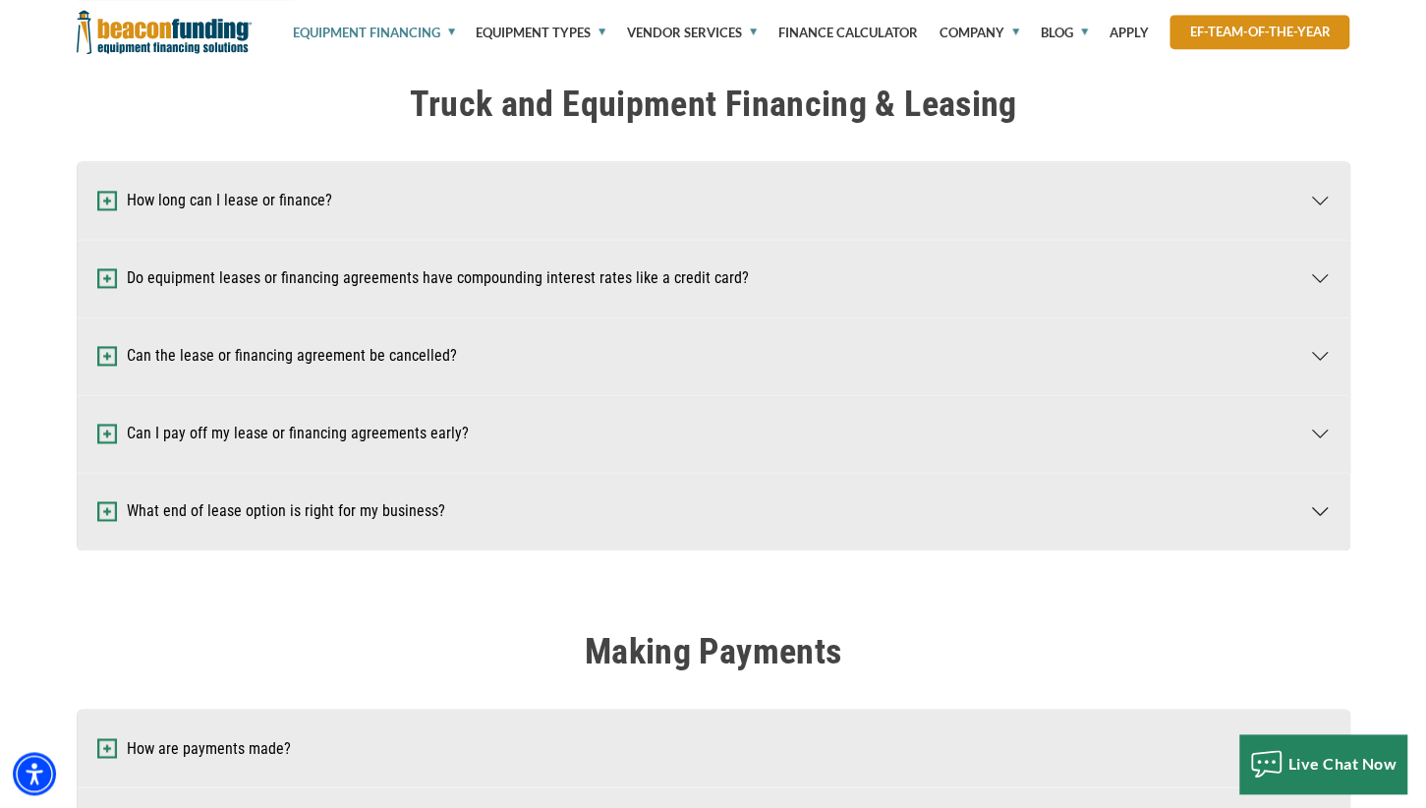
scroll to position [1450, 0]
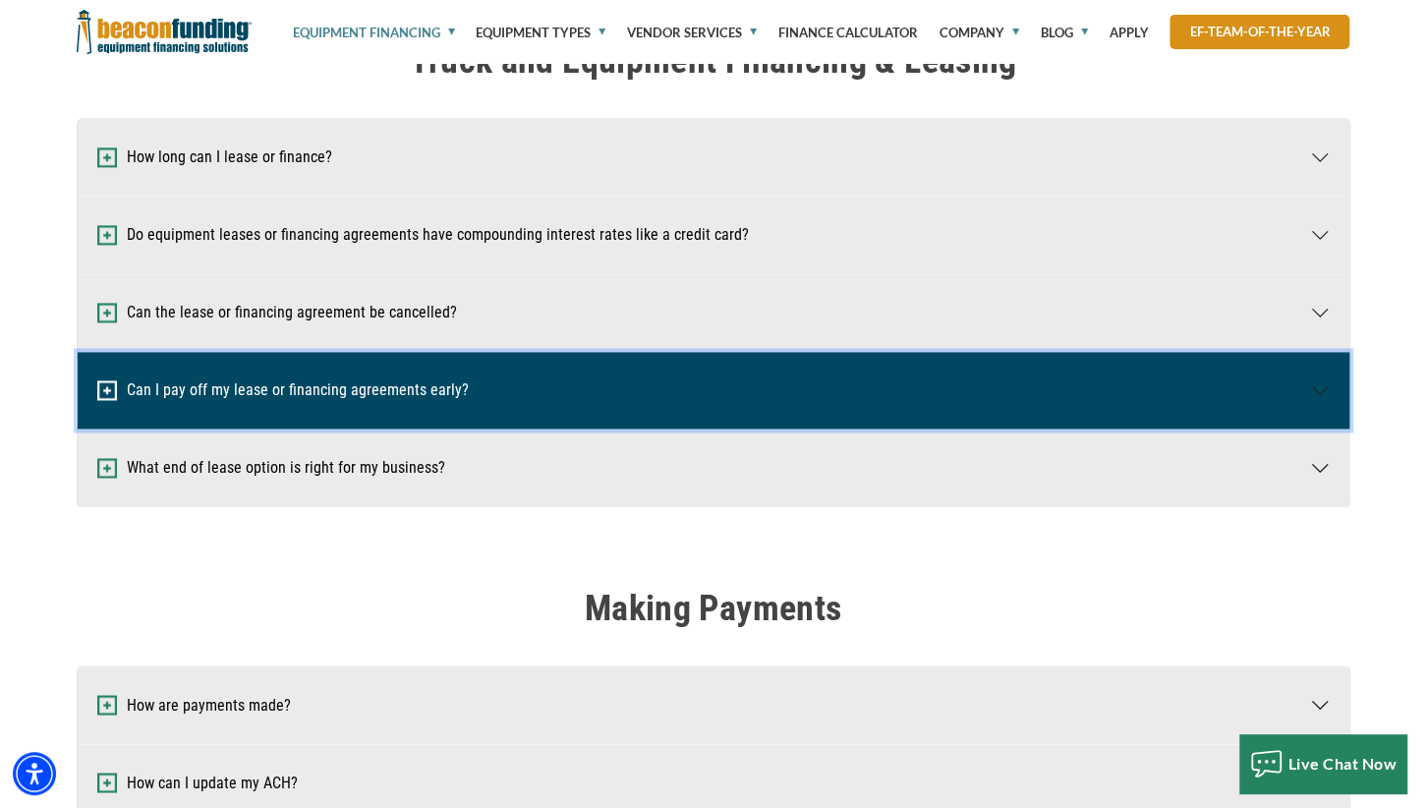
click at [1315, 383] on button "Can I pay off my lease or financing agreements early?" at bounding box center [714, 390] width 1272 height 77
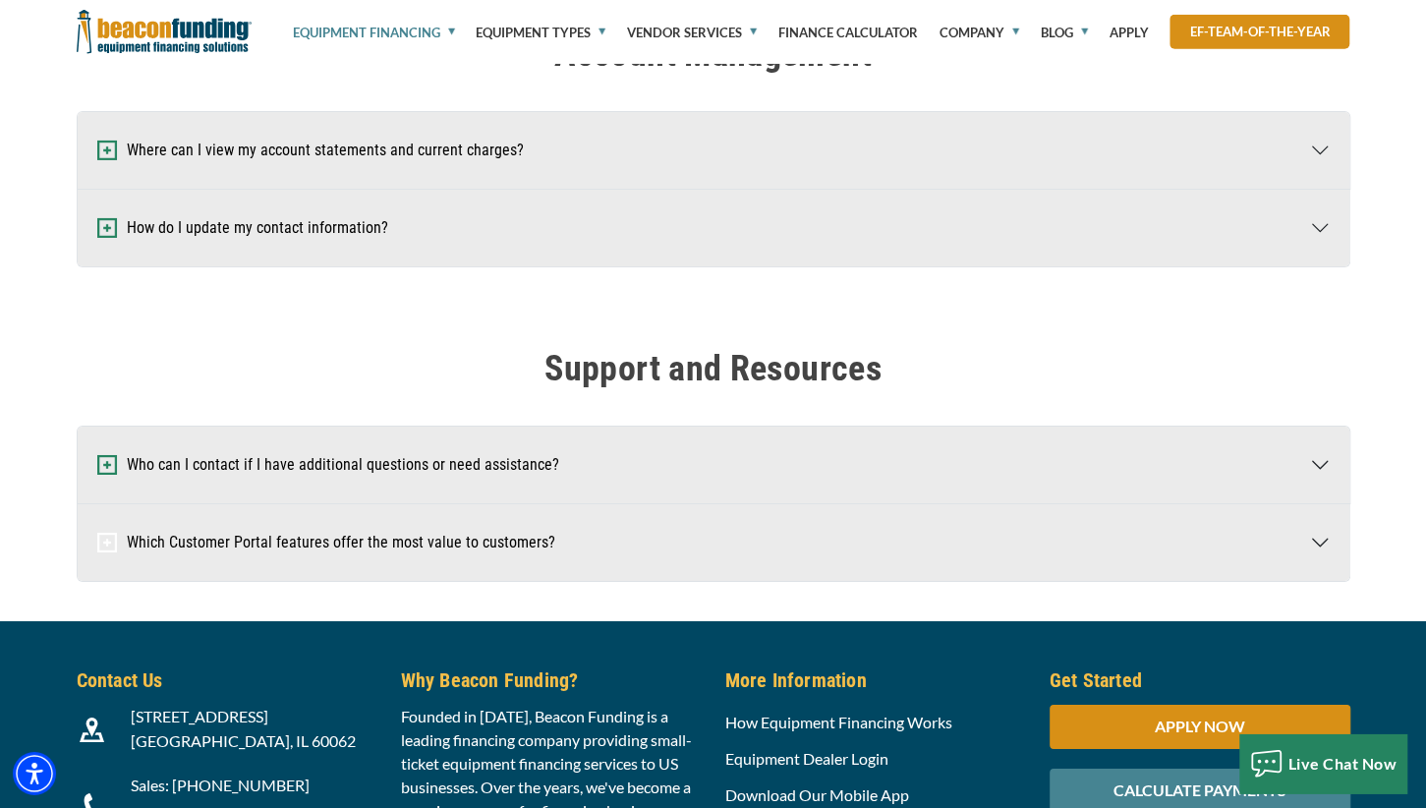
scroll to position [3988, 0]
